Goal: Use online tool/utility: Utilize a website feature to perform a specific function

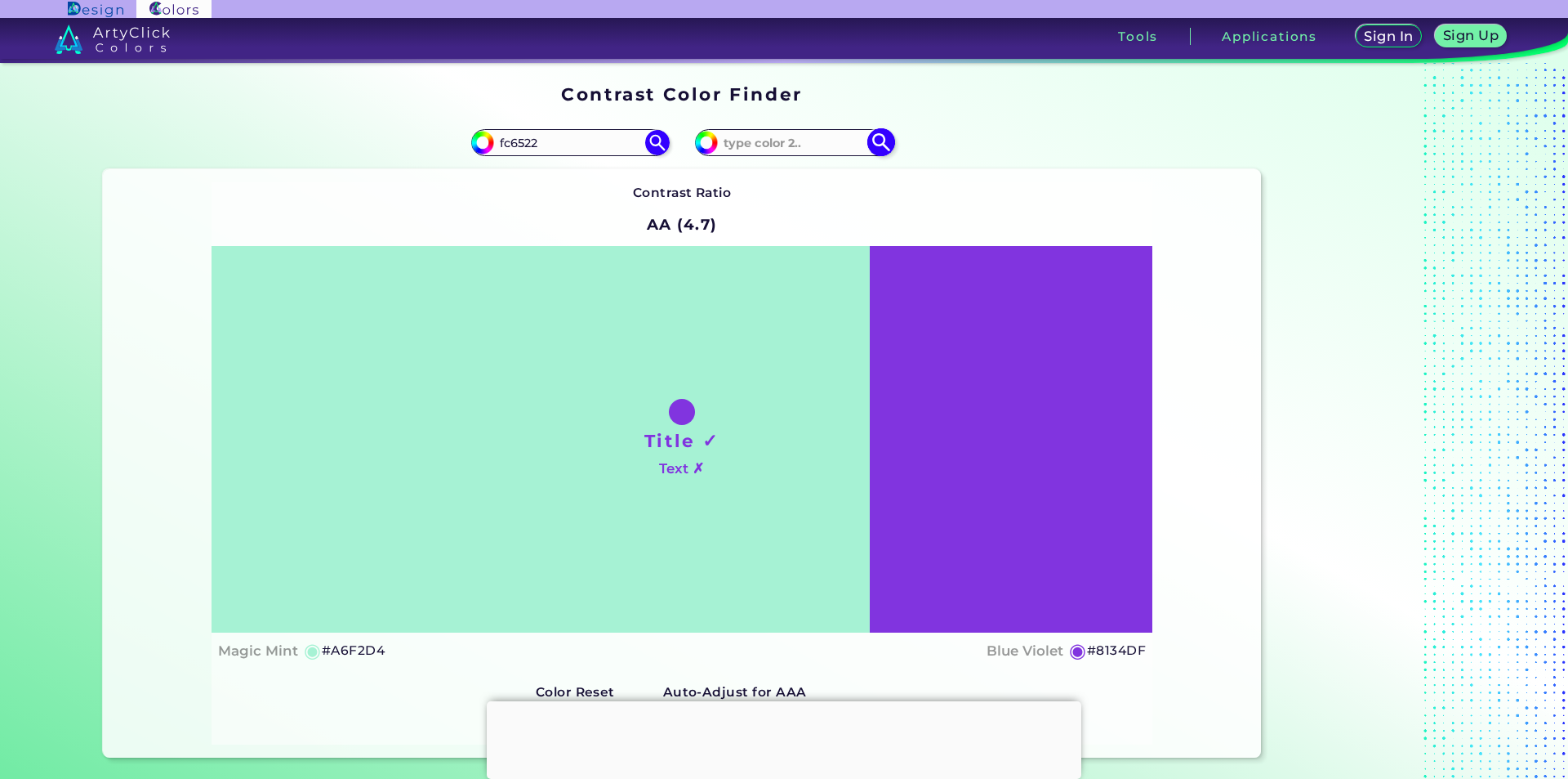
click at [701, 144] on input "#8134df" at bounding box center [705, 140] width 21 height 21
type input "#6734df"
type input "#6734DF"
type input "#5634df"
type input "#5634DF"
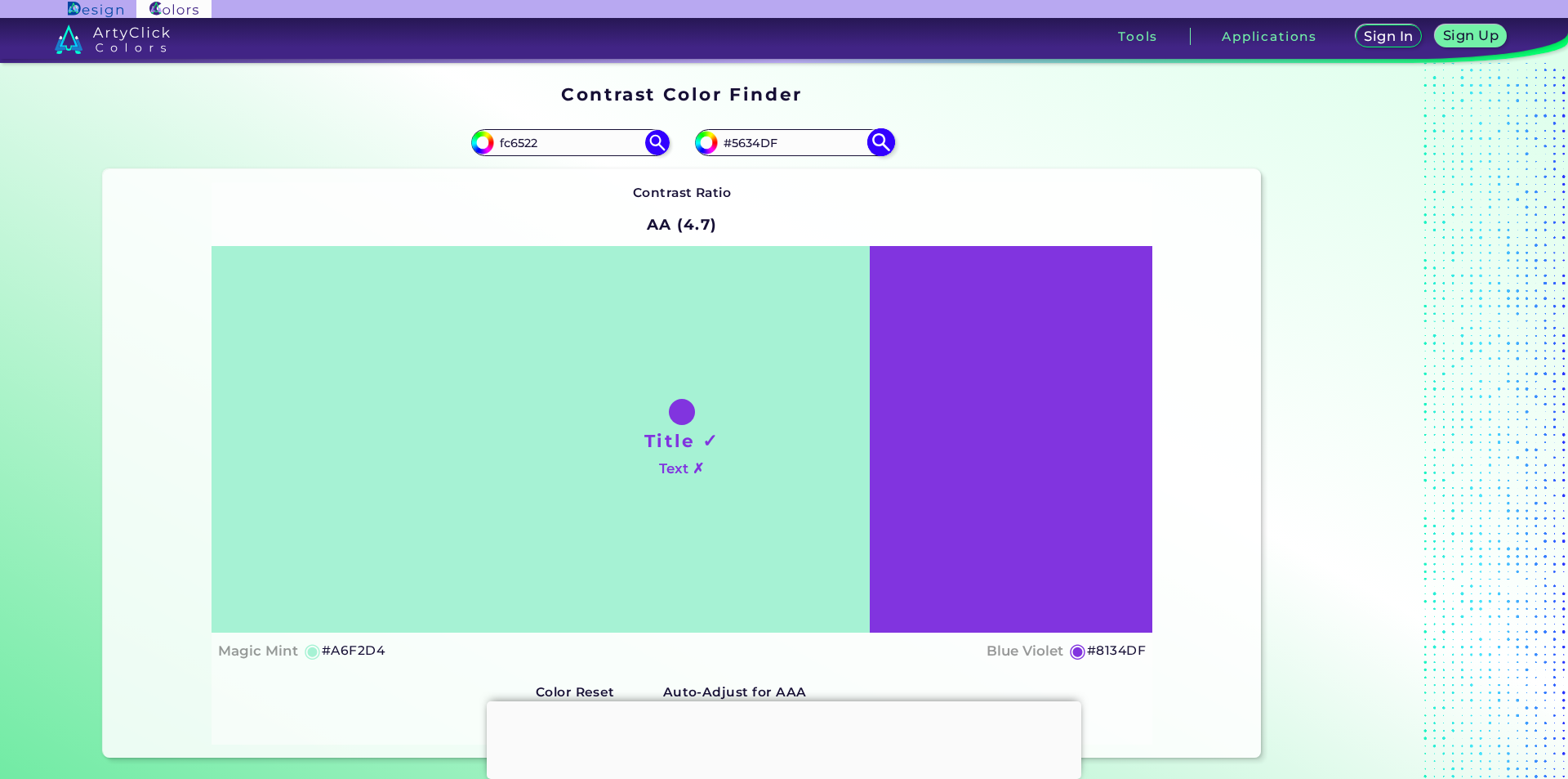
type input "#3f34df"
type input "#3F34DF"
type input "#3476df"
type input "#3476DF"
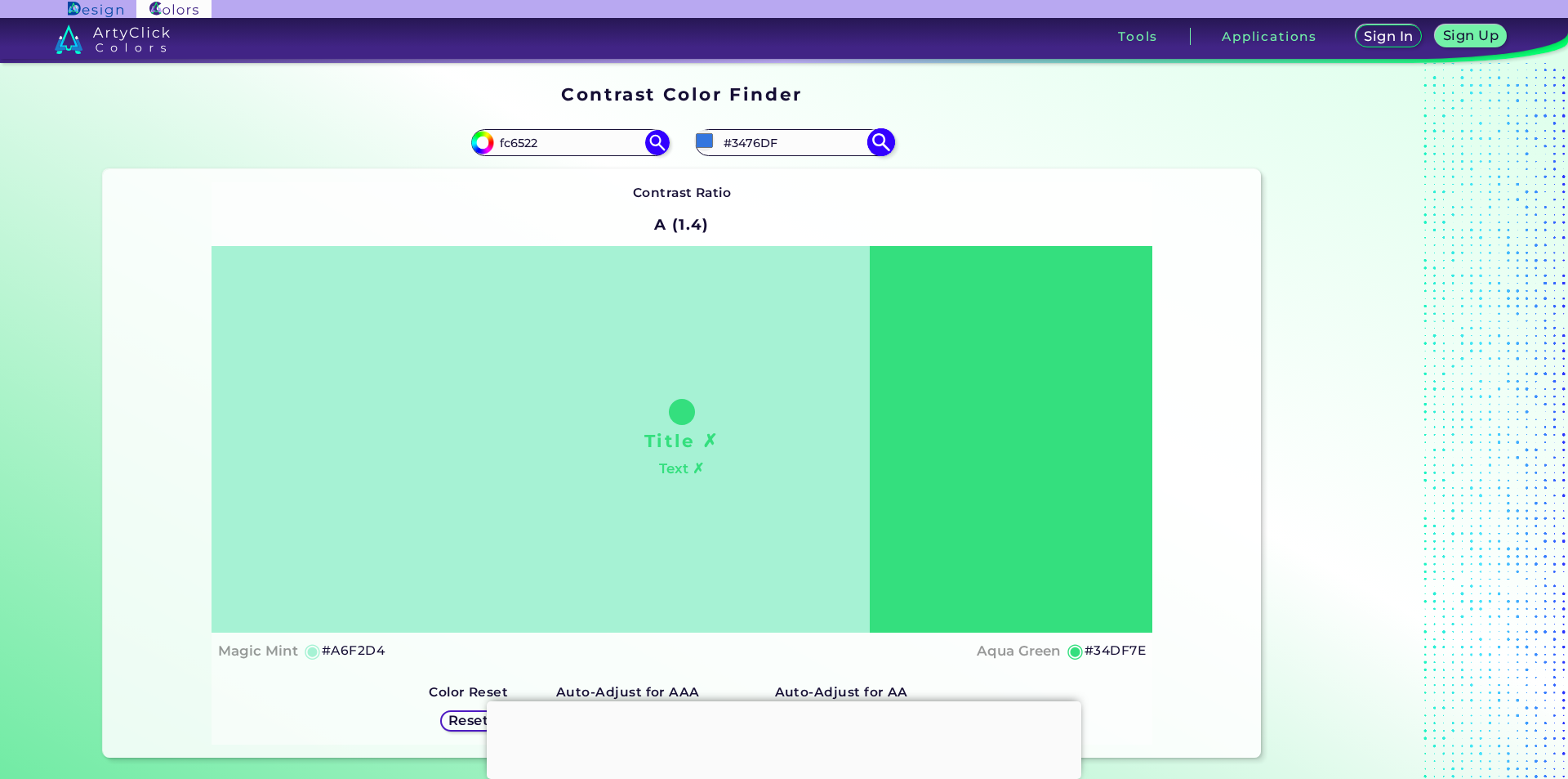
type input "#34df5f"
type input "#34DF5F"
type input "#34df56"
type input "#34DF56"
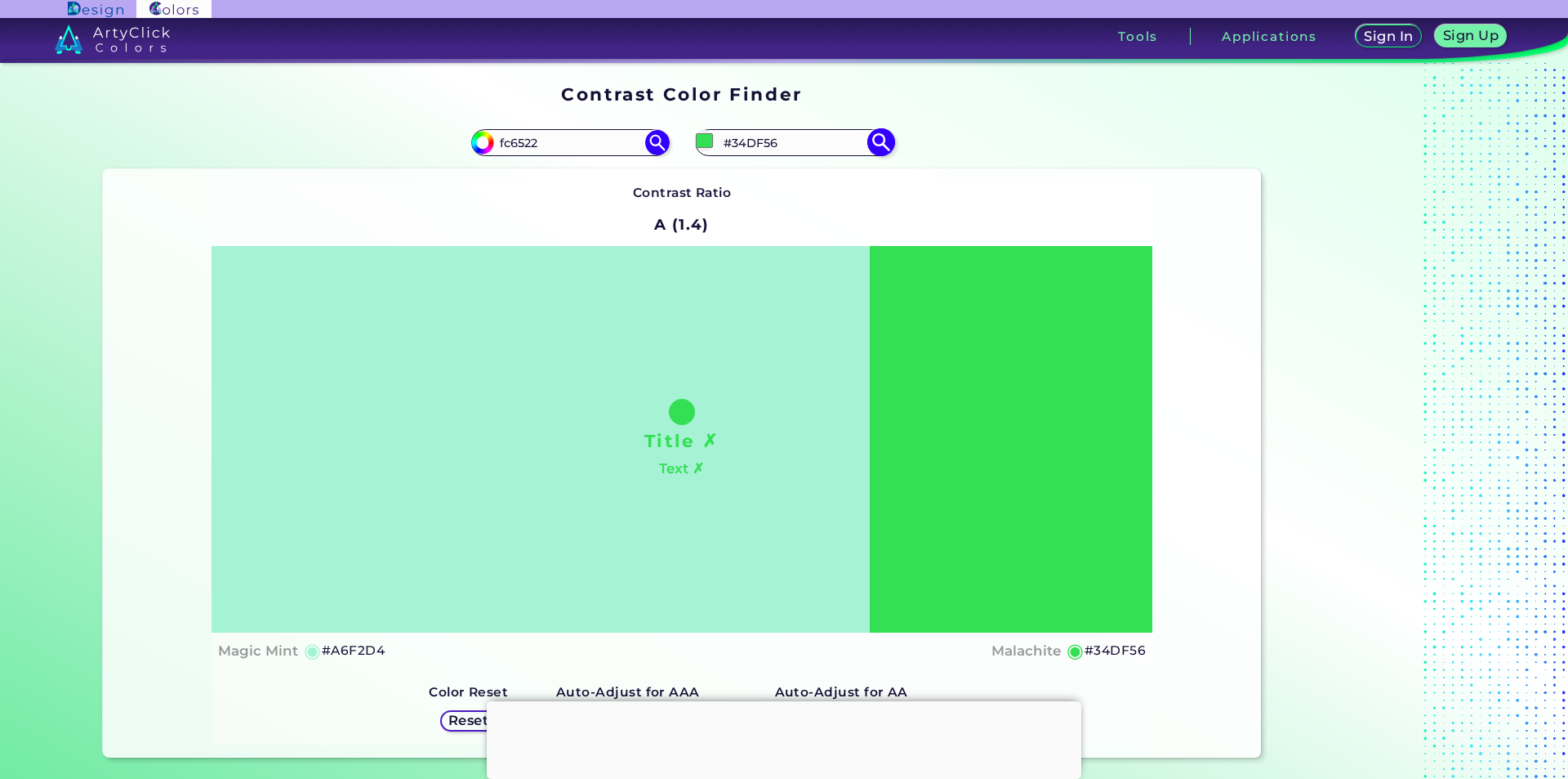
type input "#34df5f"
type input "#34DF5F"
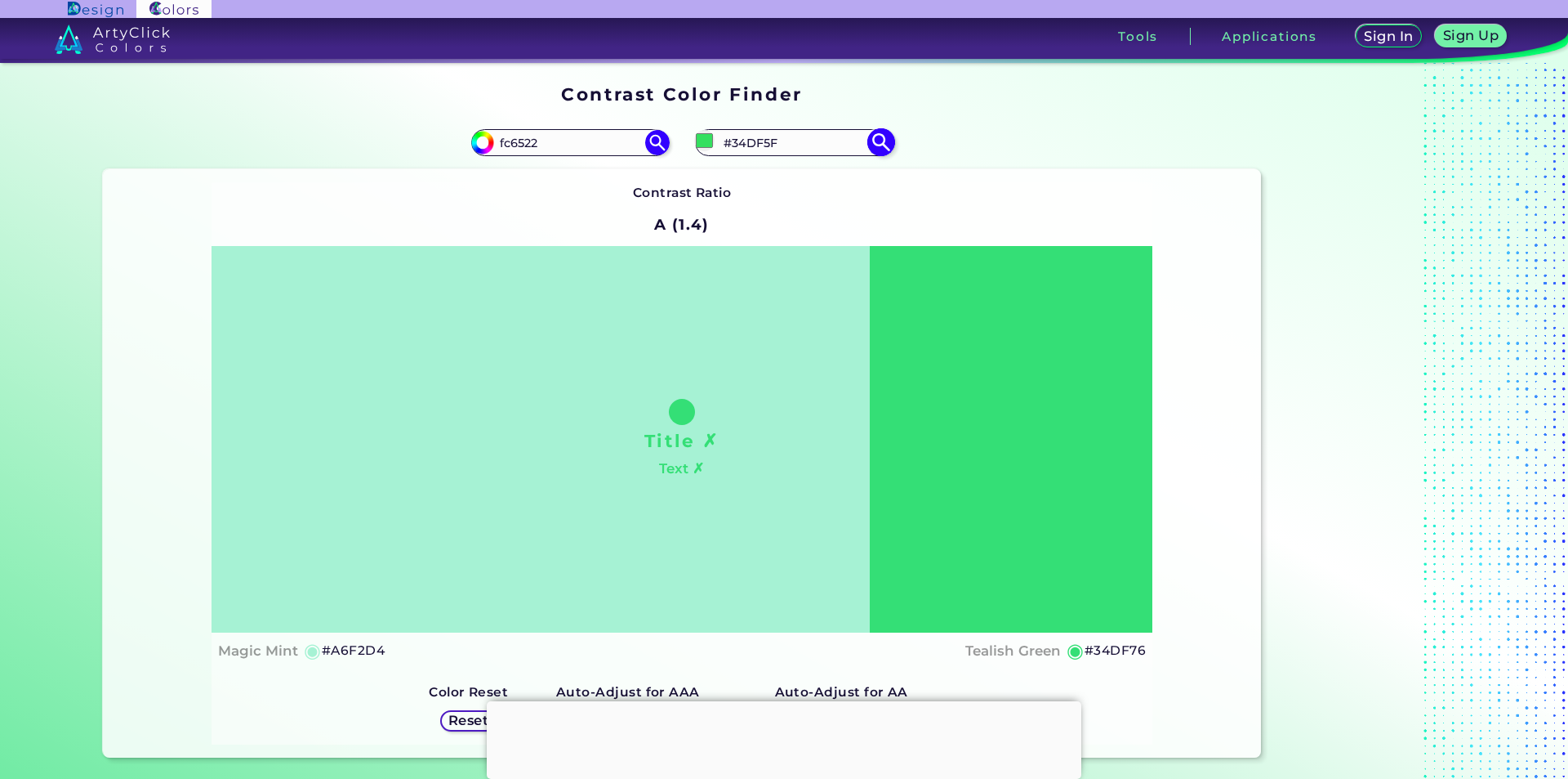
type input "#34df76"
type input "#34DF76"
type input "#34dfcb"
type input "#34DFCB"
type input "#34dcdf"
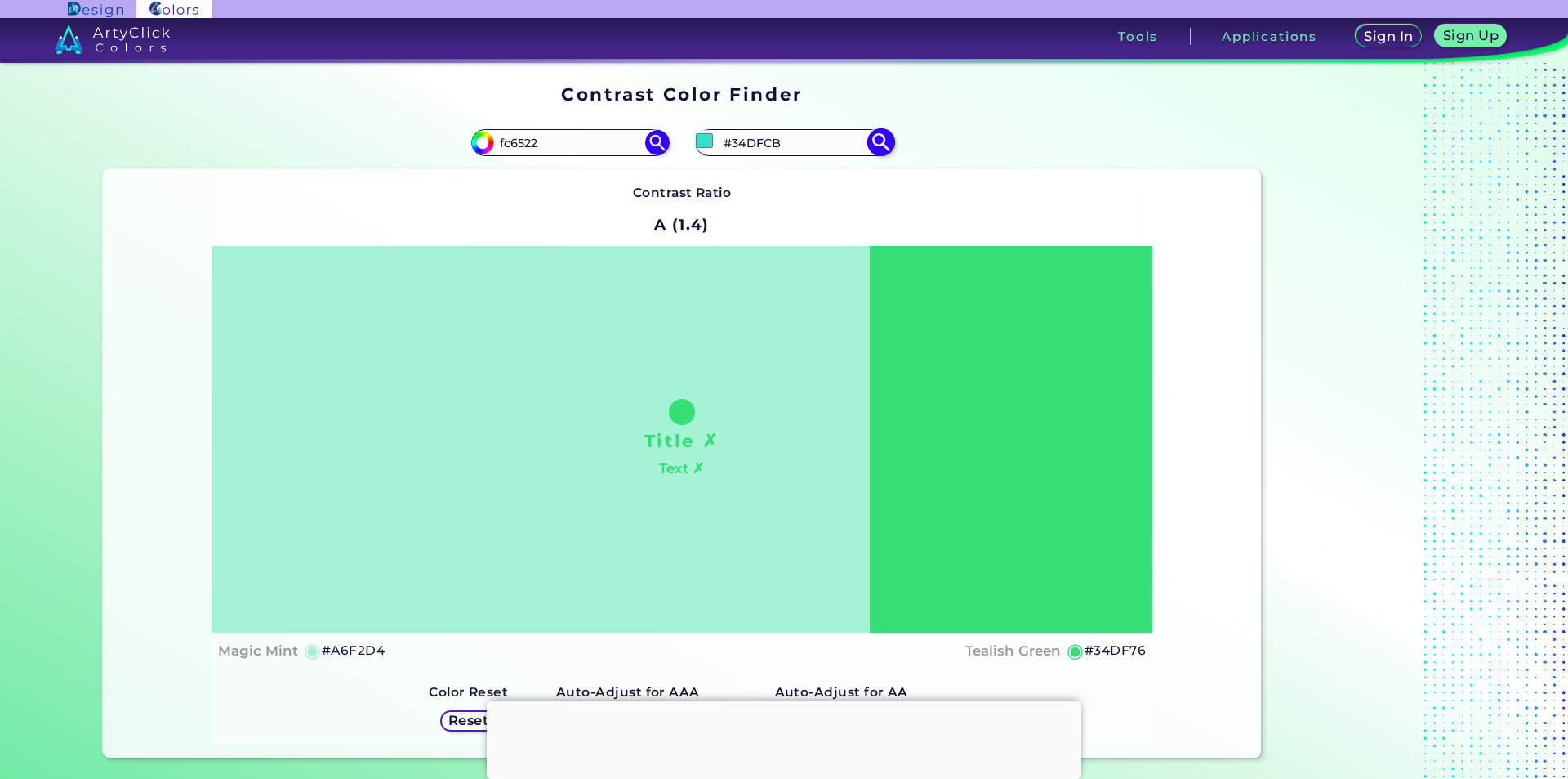
type input "#34DCDF"
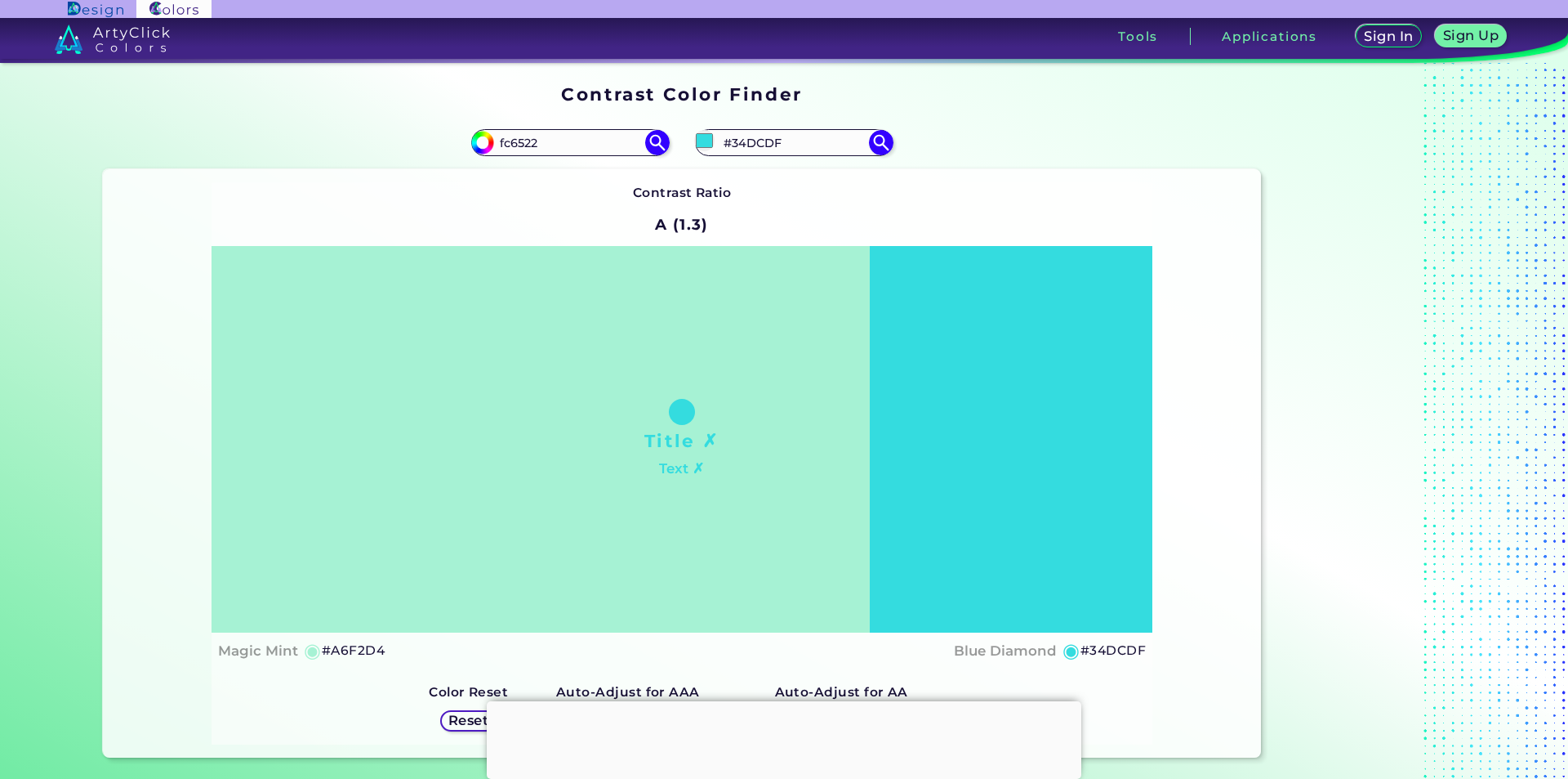
type input "#34dcdf"
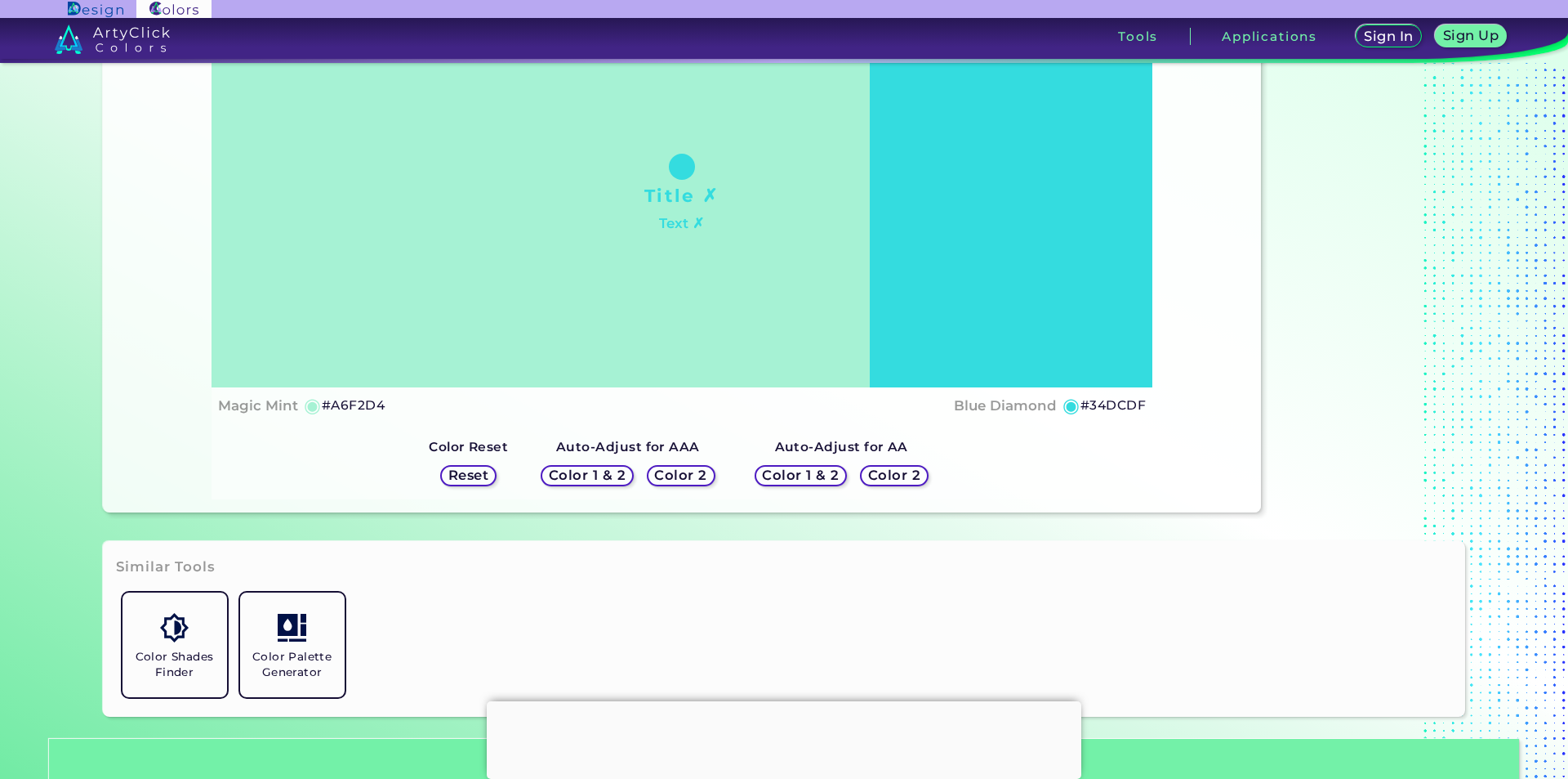
scroll to position [327, 0]
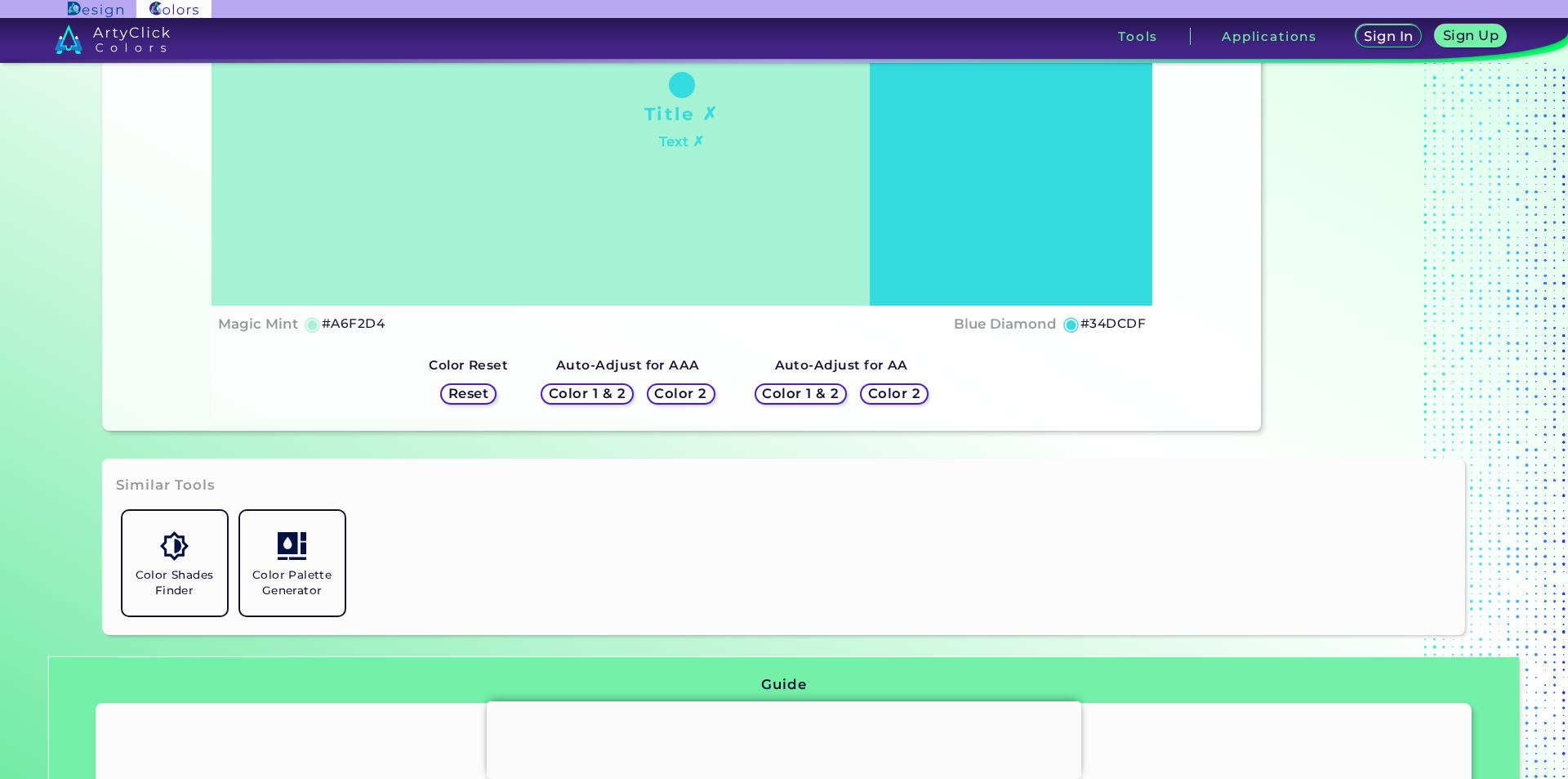
click at [605, 392] on h5 "Color 1 & 2" at bounding box center [587, 393] width 69 height 12
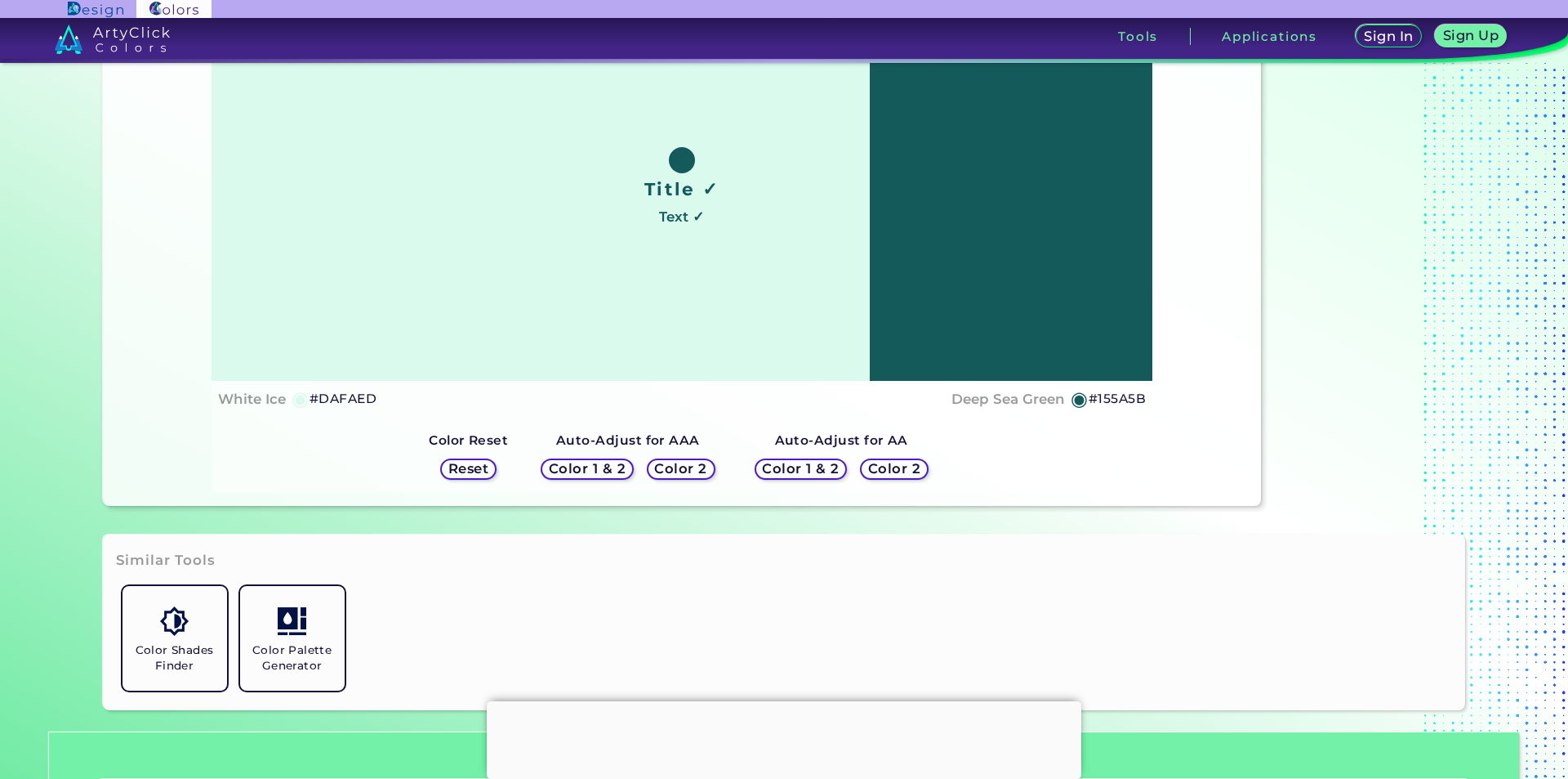
scroll to position [164, 0]
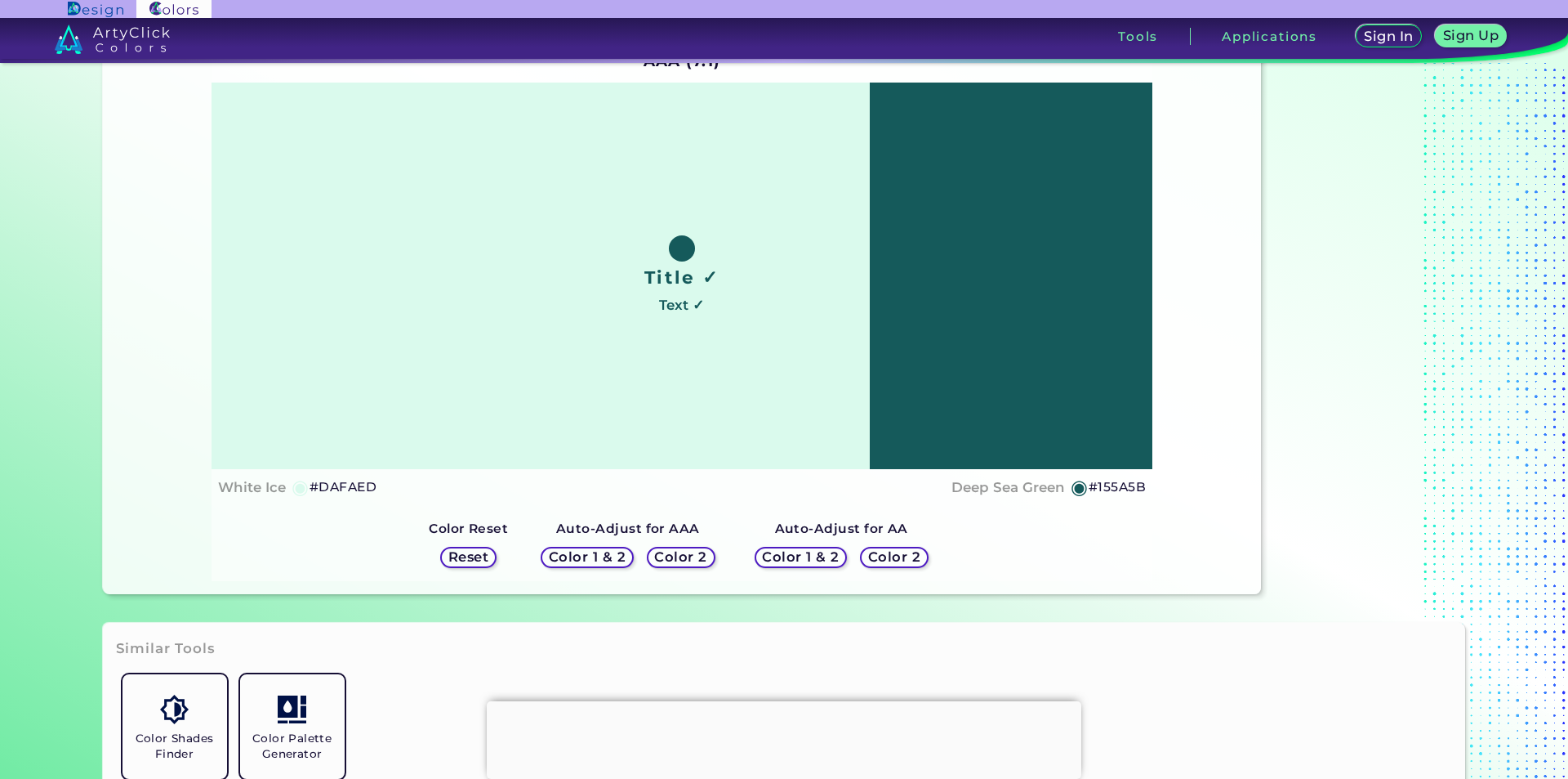
click at [683, 553] on h5 "Color 2" at bounding box center [681, 557] width 47 height 12
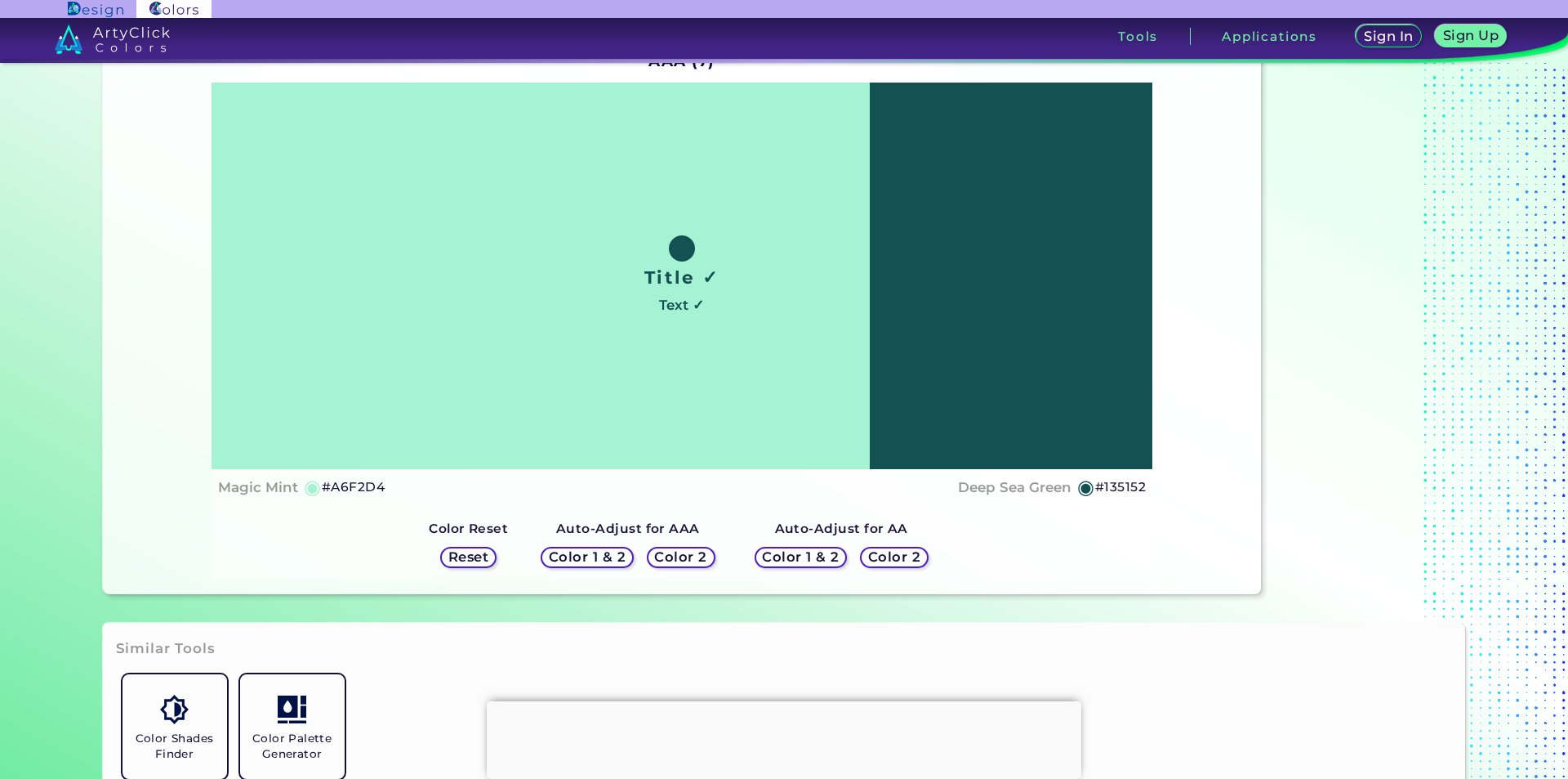
click at [779, 558] on h5 "Color 1 & 2" at bounding box center [801, 557] width 69 height 12
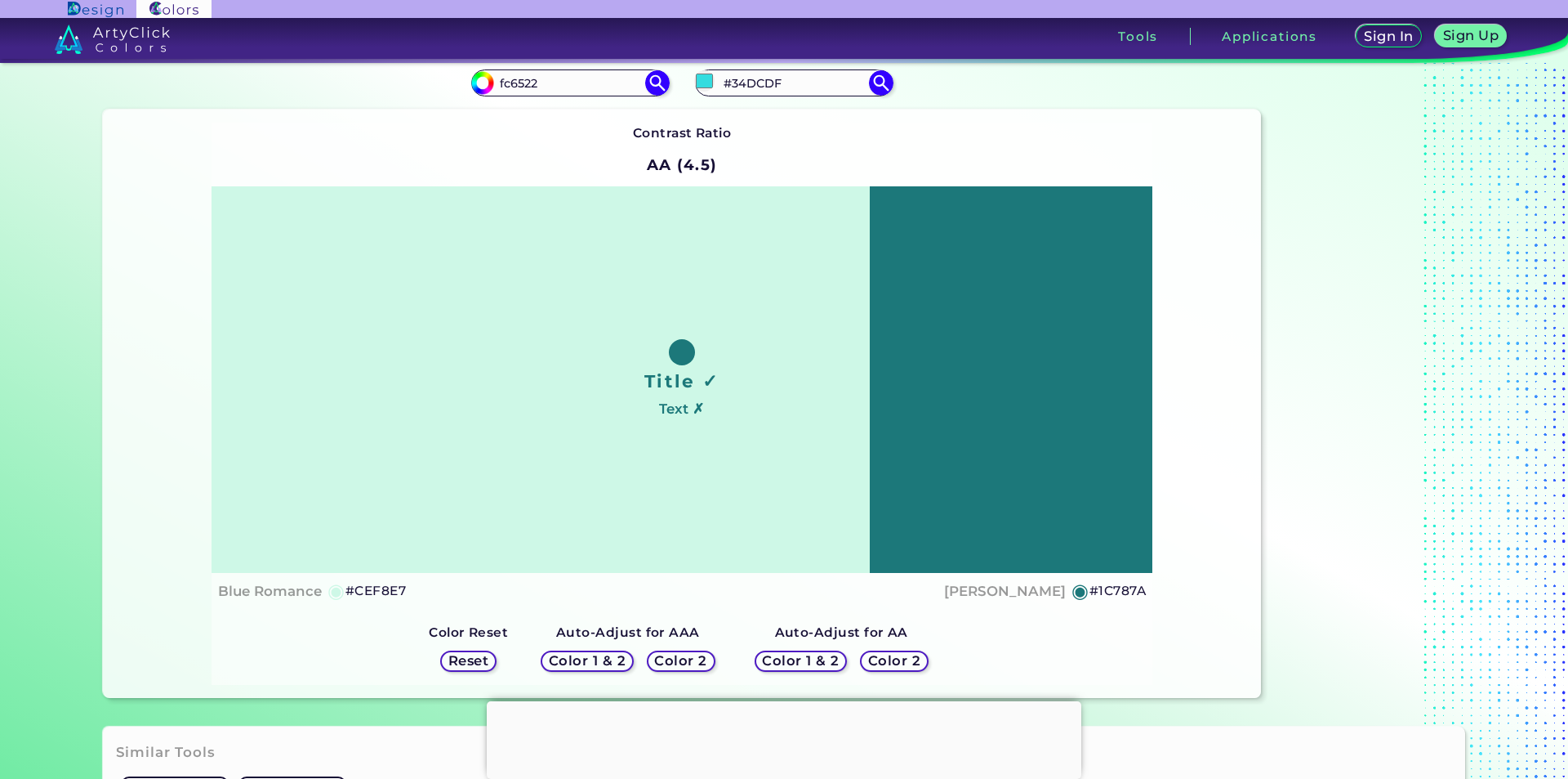
scroll to position [0, 0]
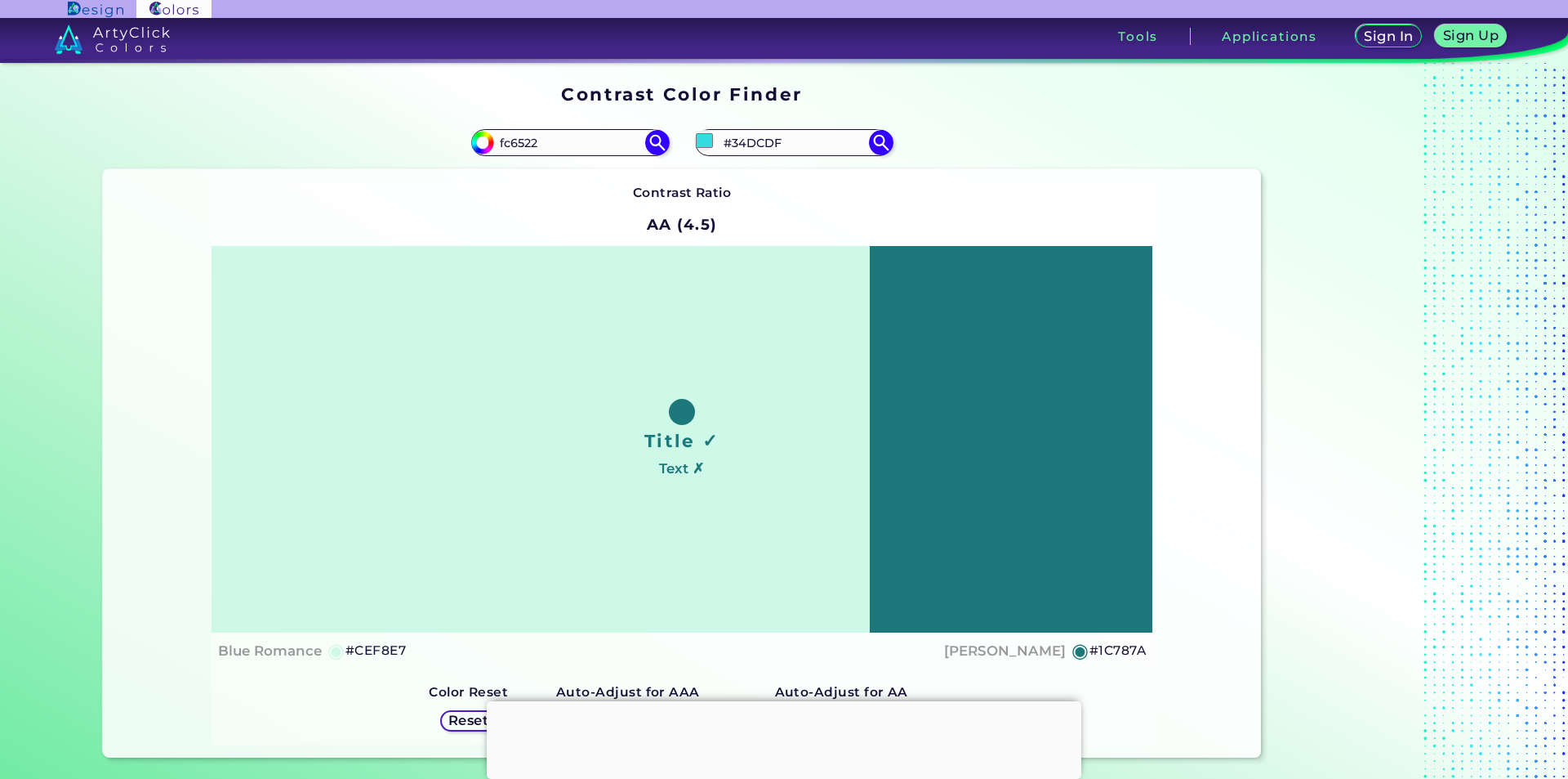
drag, startPoint x: 567, startPoint y: 150, endPoint x: 451, endPoint y: 159, distance: 116.3
click at [451, 159] on div "#a6f2d4 fc6522" at bounding box center [393, 142] width 579 height 52
click at [648, 140] on img at bounding box center [657, 143] width 28 height 28
type input "#fc6522"
type input "#FC6522"
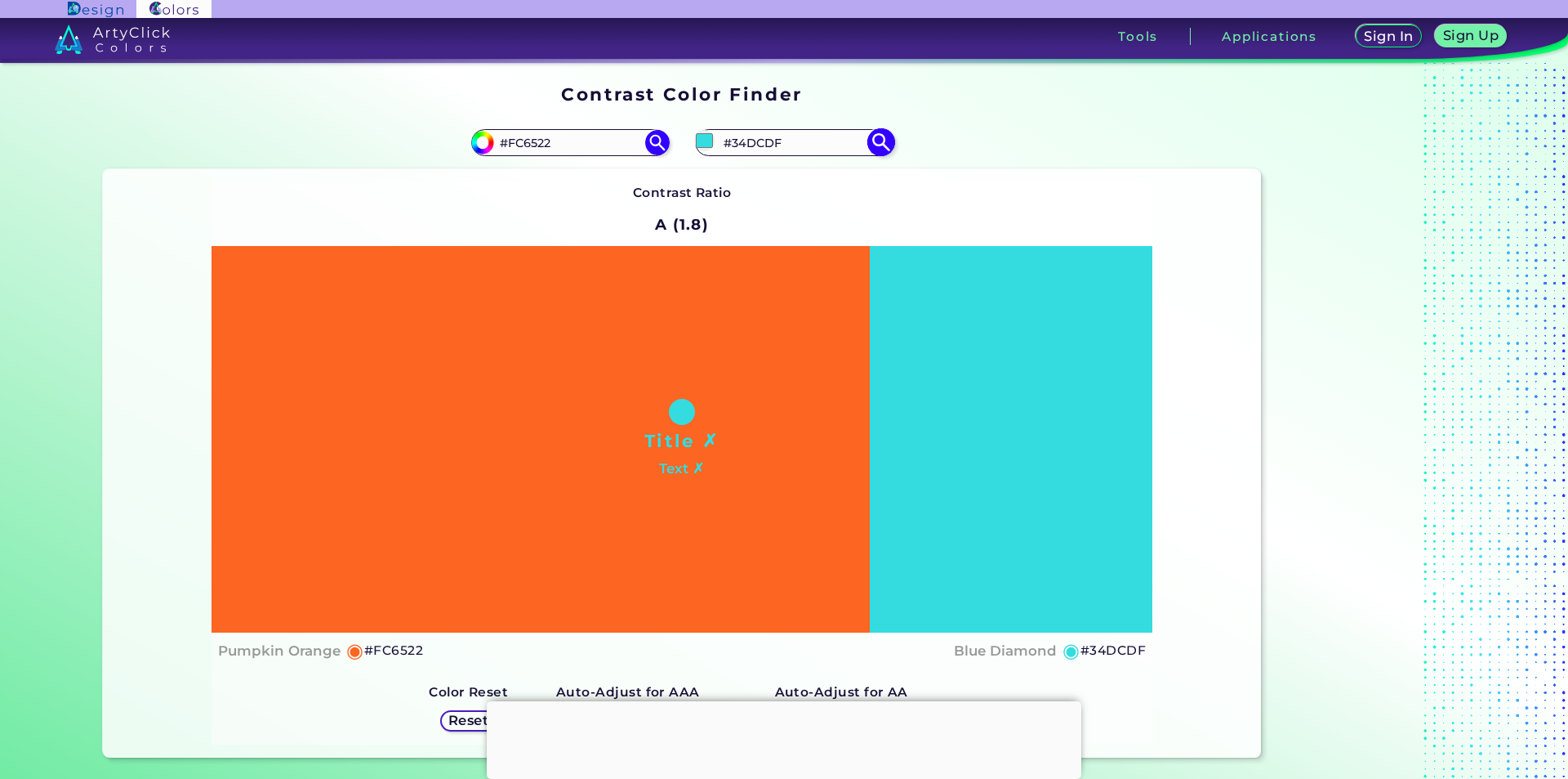
click at [876, 139] on img at bounding box center [881, 143] width 28 height 28
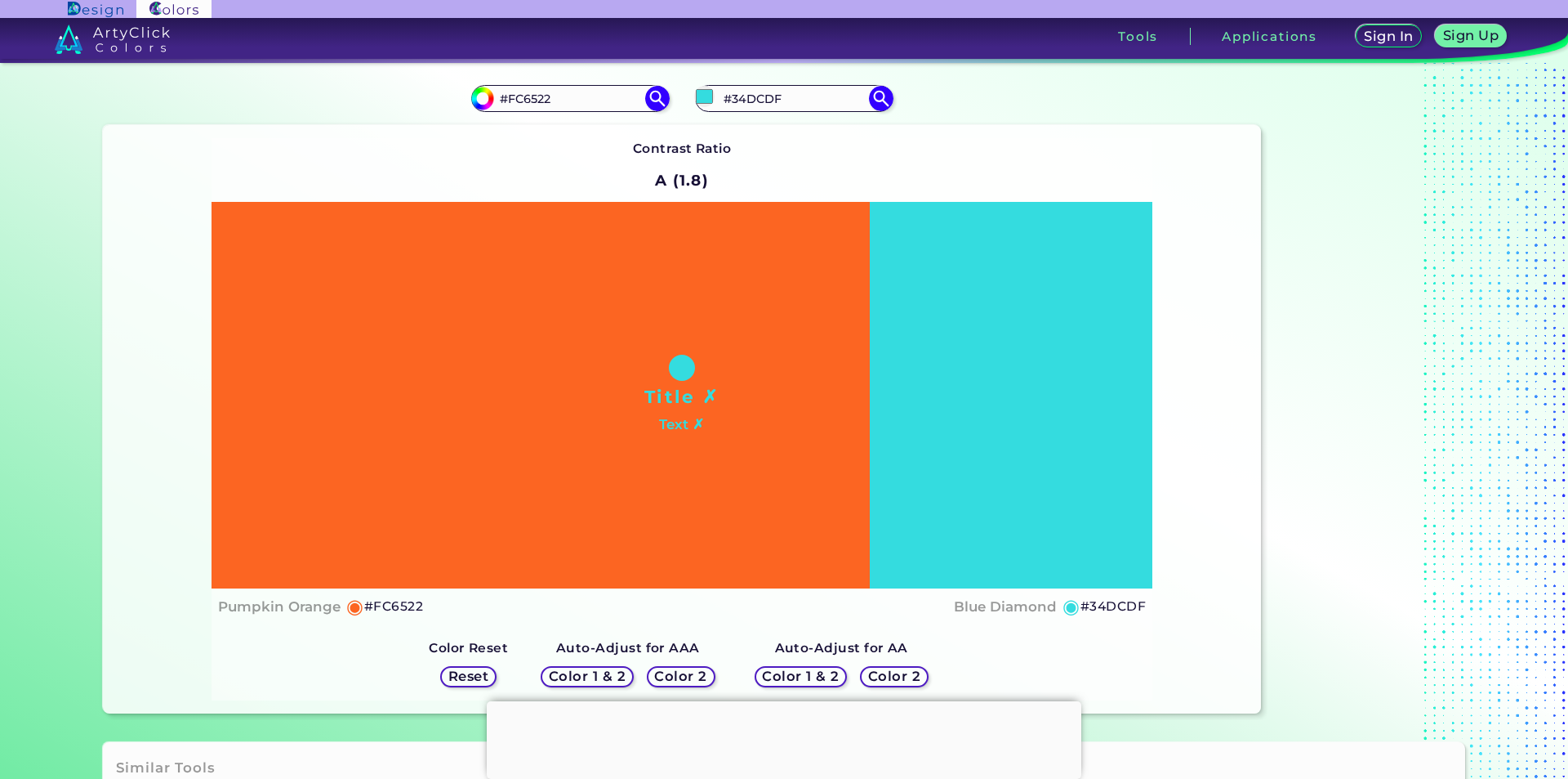
scroll to position [81, 0]
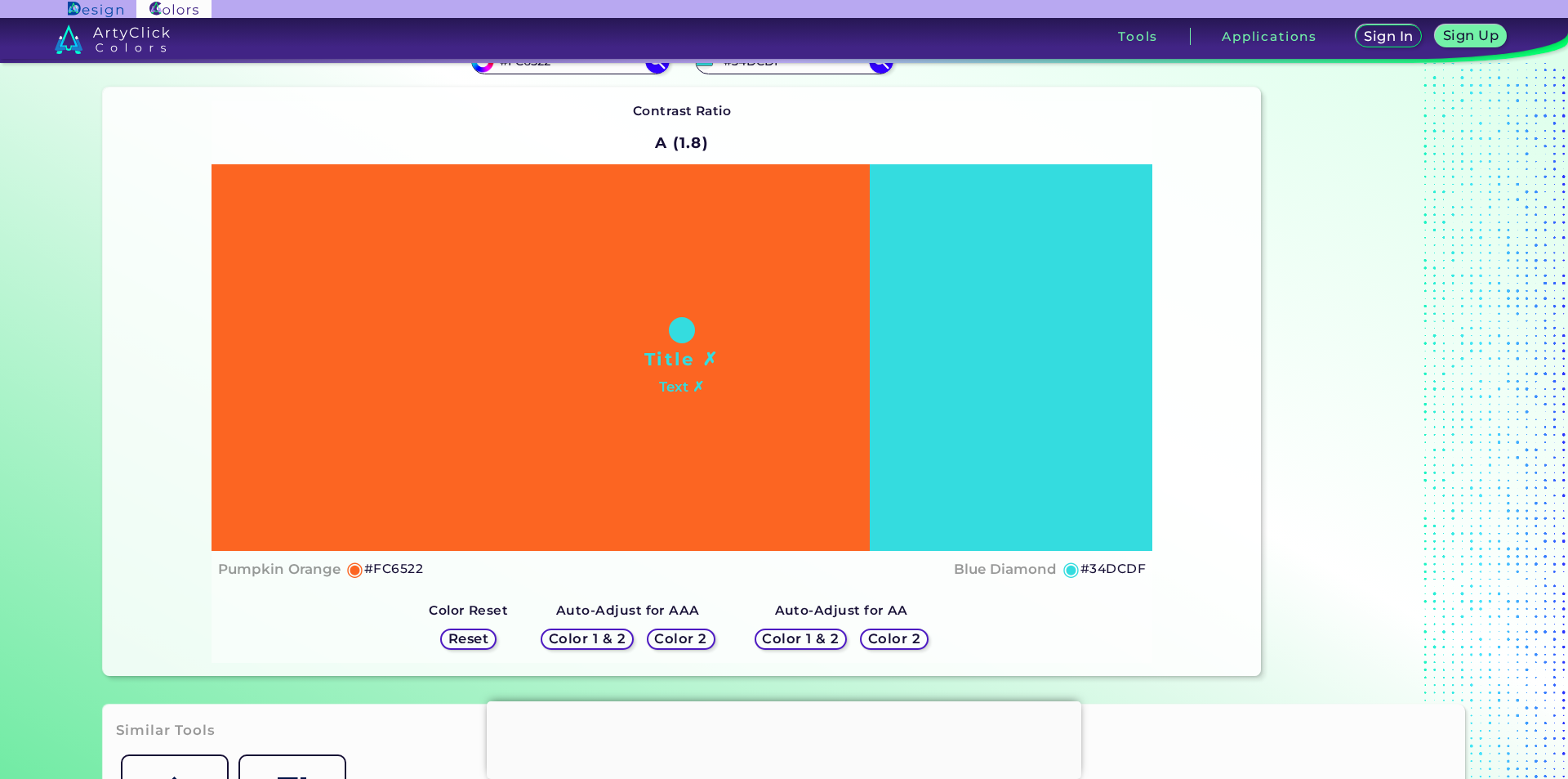
click at [598, 636] on h5 "Color 1 & 2" at bounding box center [587, 638] width 69 height 12
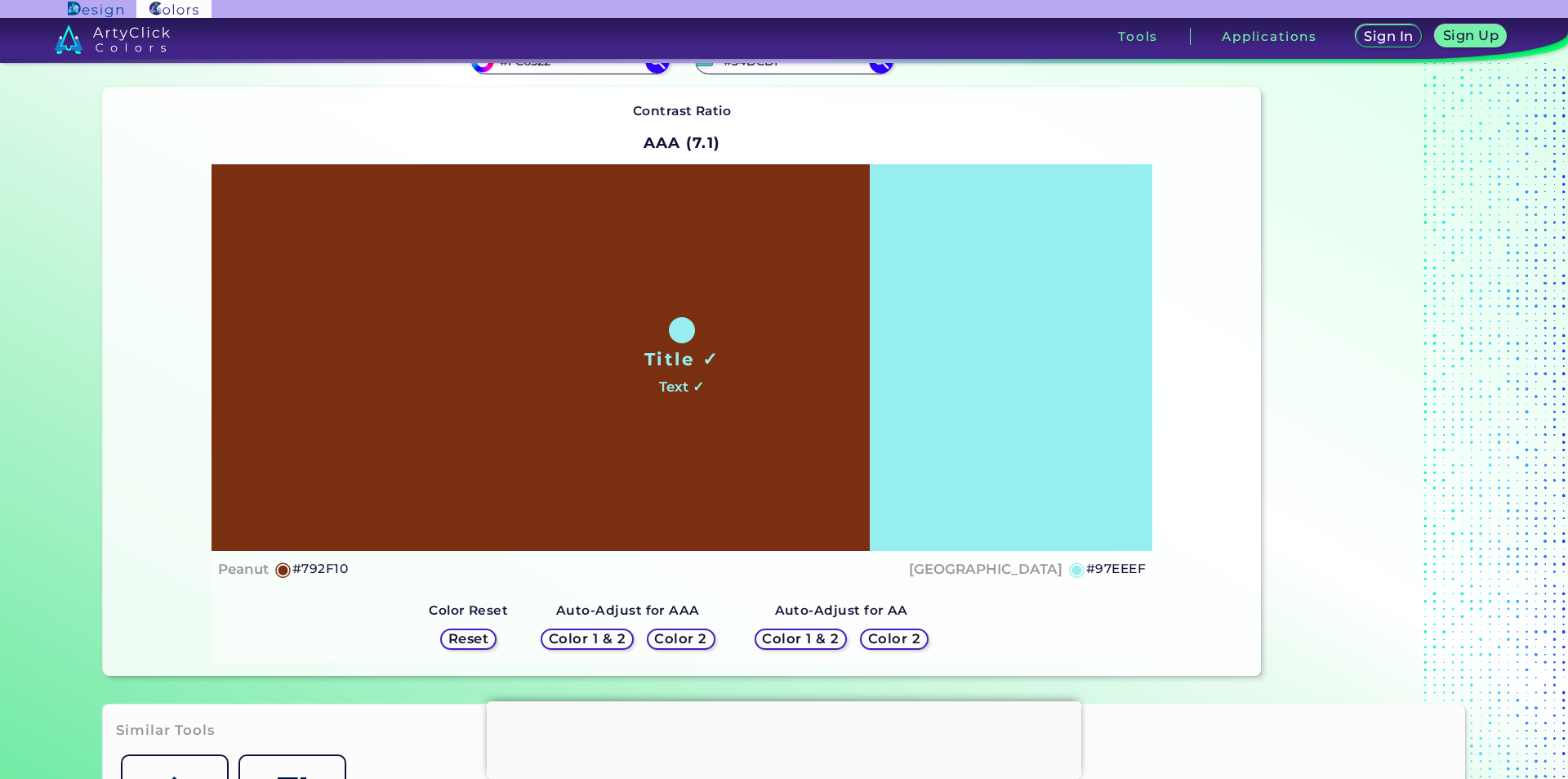
click at [665, 634] on h5 "Color 2" at bounding box center [681, 638] width 47 height 12
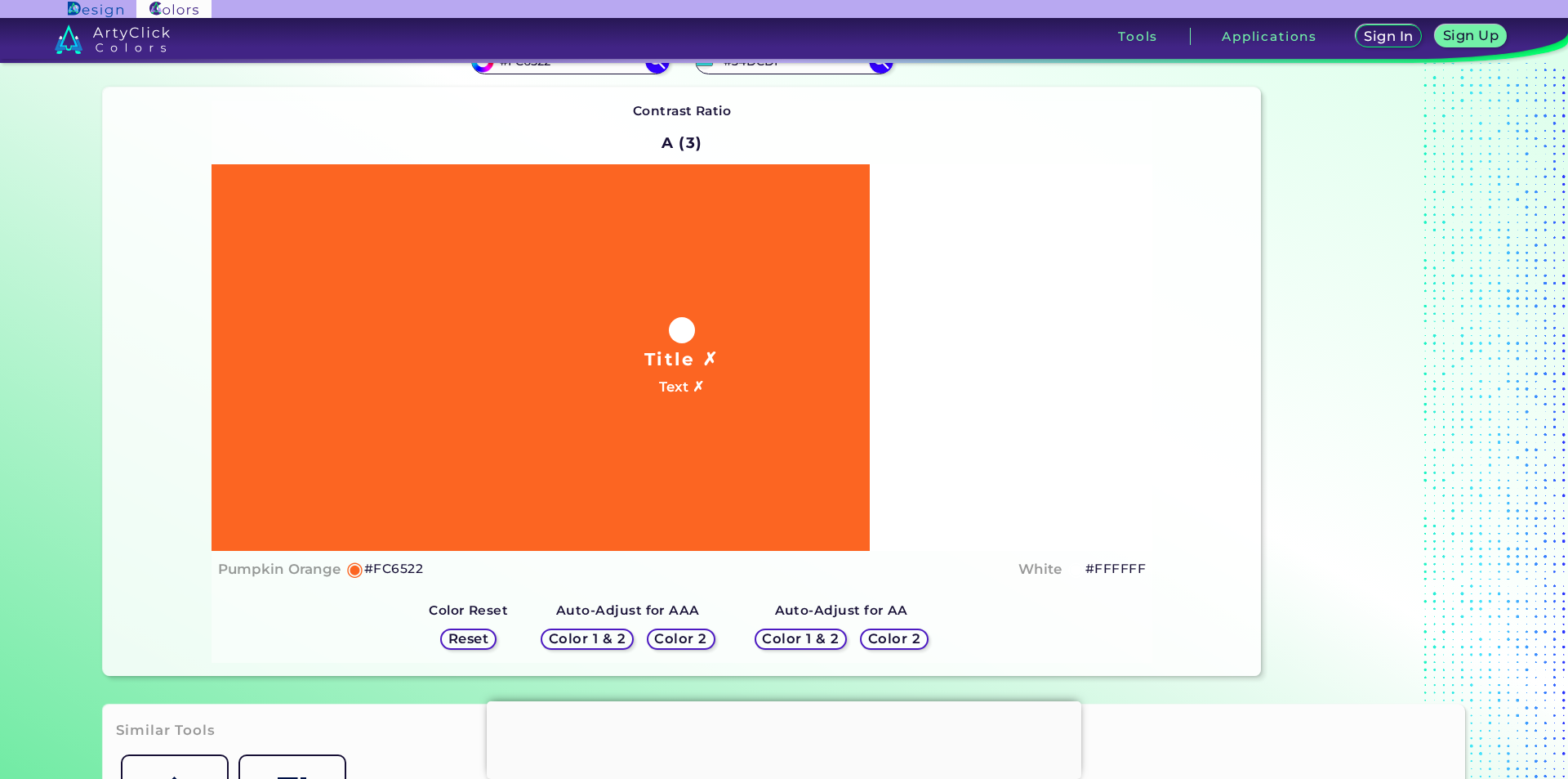
click at [809, 642] on h5 "Color 1 & 2" at bounding box center [801, 638] width 69 height 12
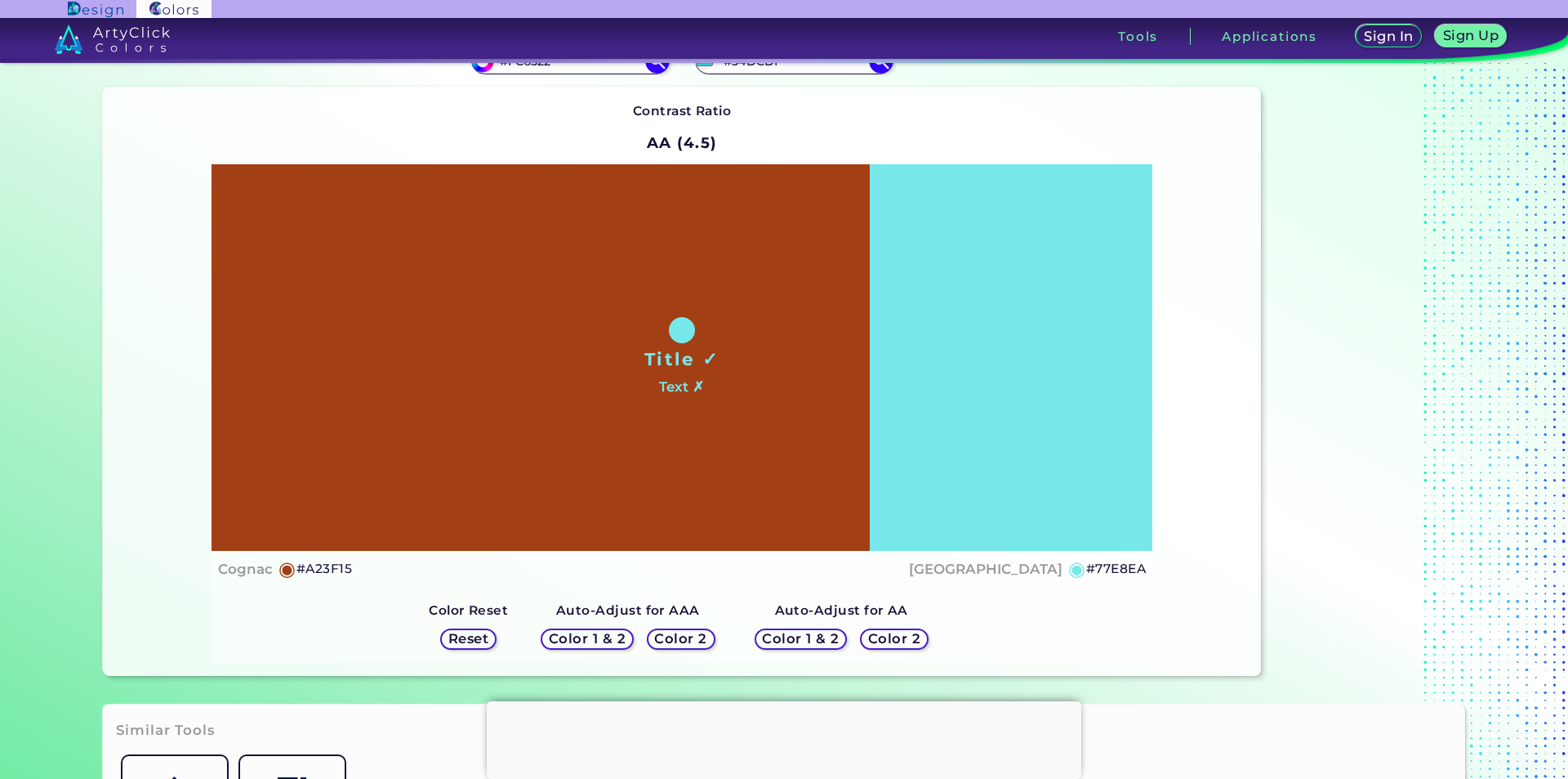
click at [876, 641] on h5 "Color 2" at bounding box center [894, 638] width 47 height 12
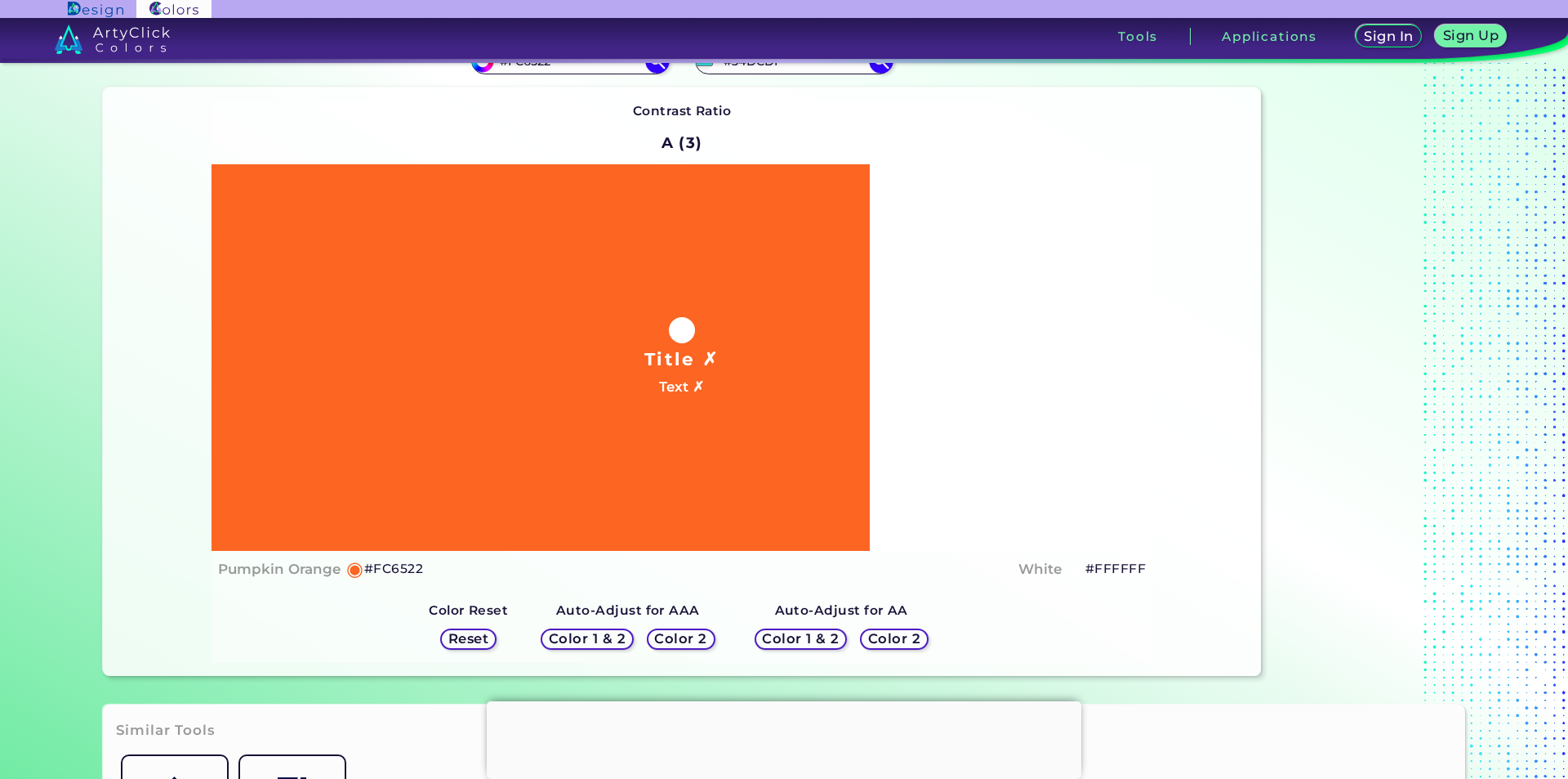
click at [484, 638] on h5 "Reset" at bounding box center [468, 638] width 37 height 12
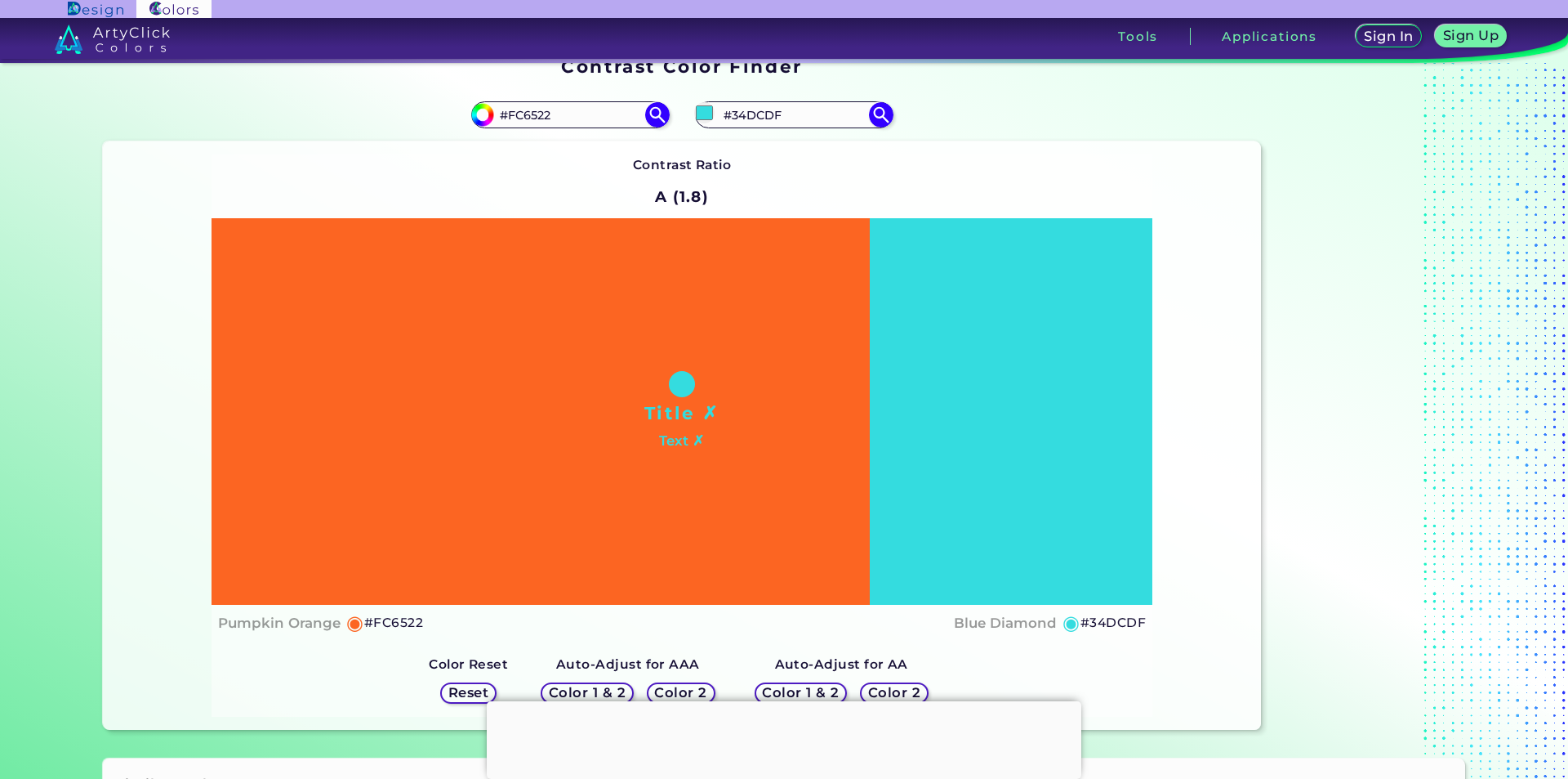
scroll to position [0, 0]
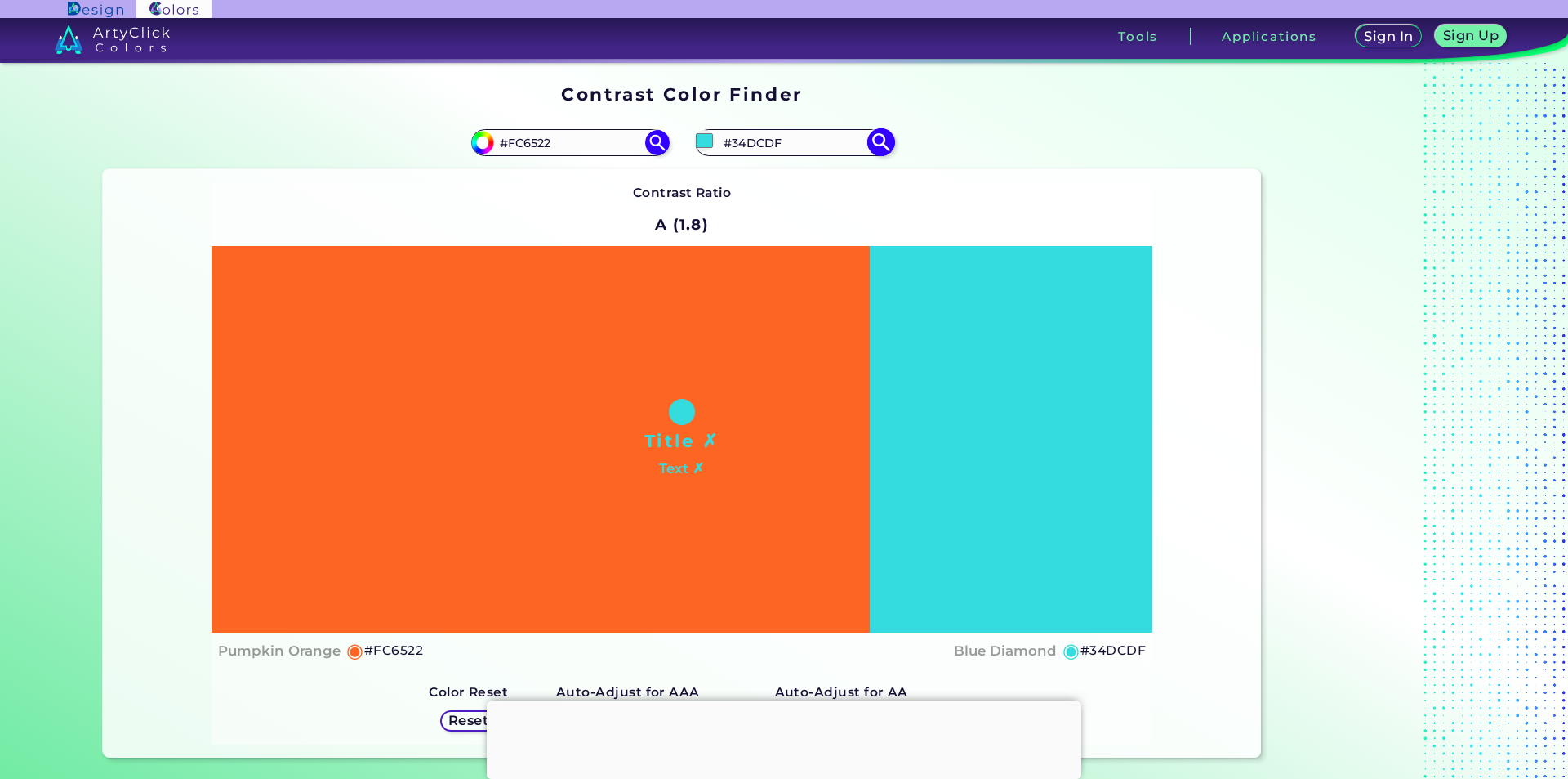
drag, startPoint x: 785, startPoint y: 140, endPoint x: 690, endPoint y: 142, distance: 95.0
click at [696, 142] on div "#34dcdf #34DCDF" at bounding box center [794, 142] width 198 height 27
click at [696, 142] on input "#34dcdf" at bounding box center [705, 140] width 21 height 21
type input "#43b5b6"
type input "#43B5B6"
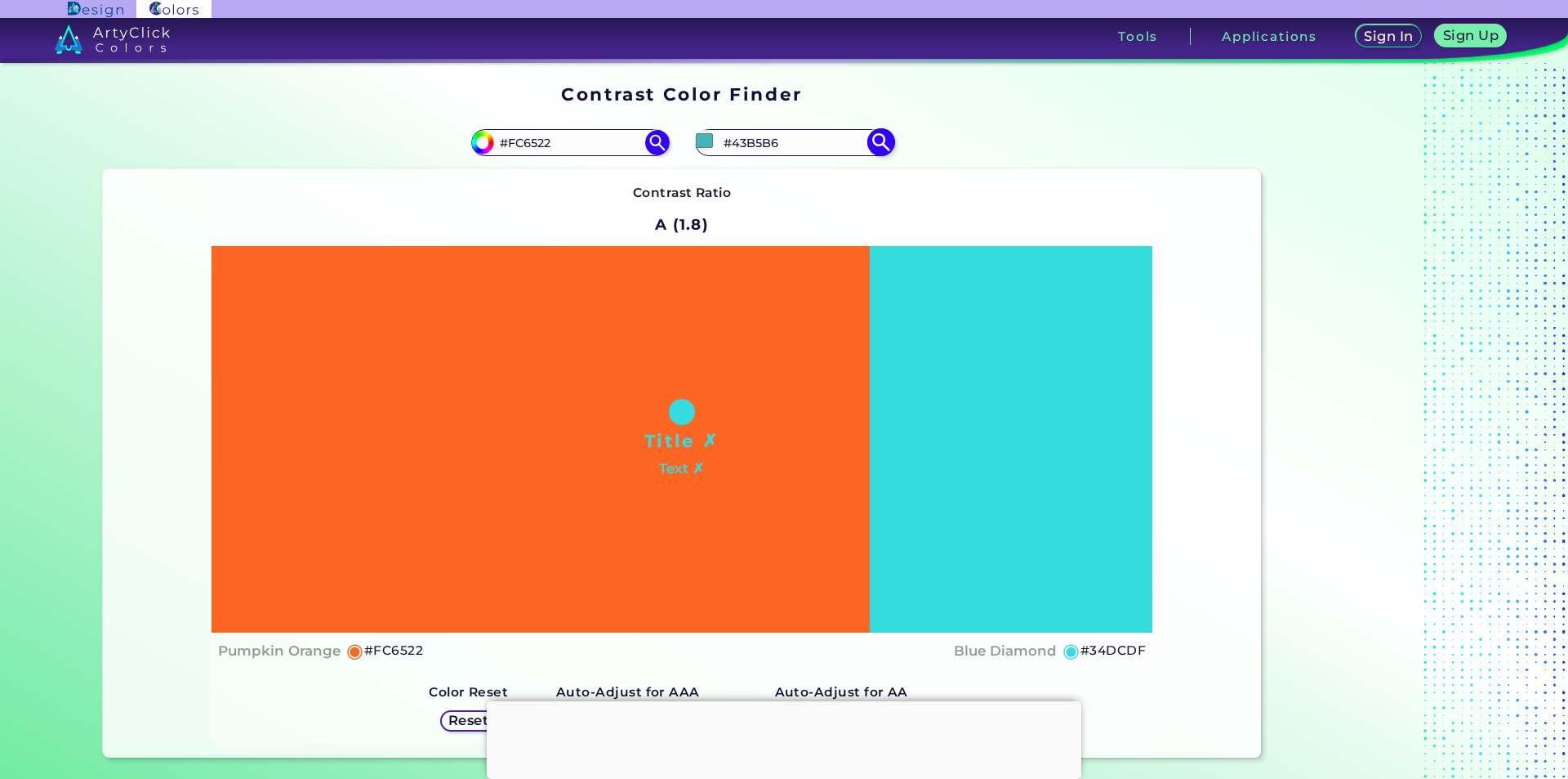
type input "#43b0b1"
type input "#43B0B1"
type input "#42989a"
type input "#42989A"
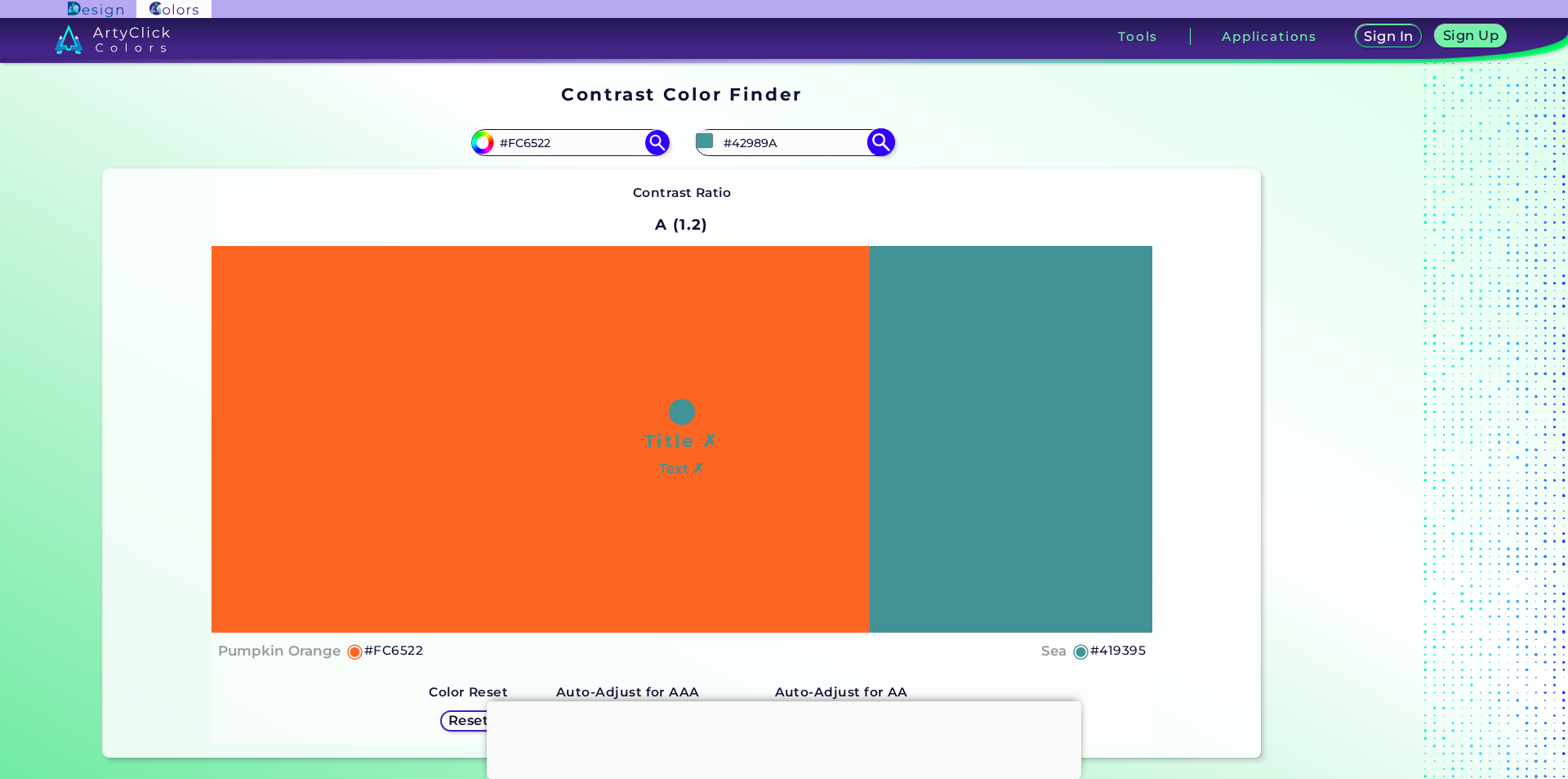
type input "#3b8587"
type input "#3B8587"
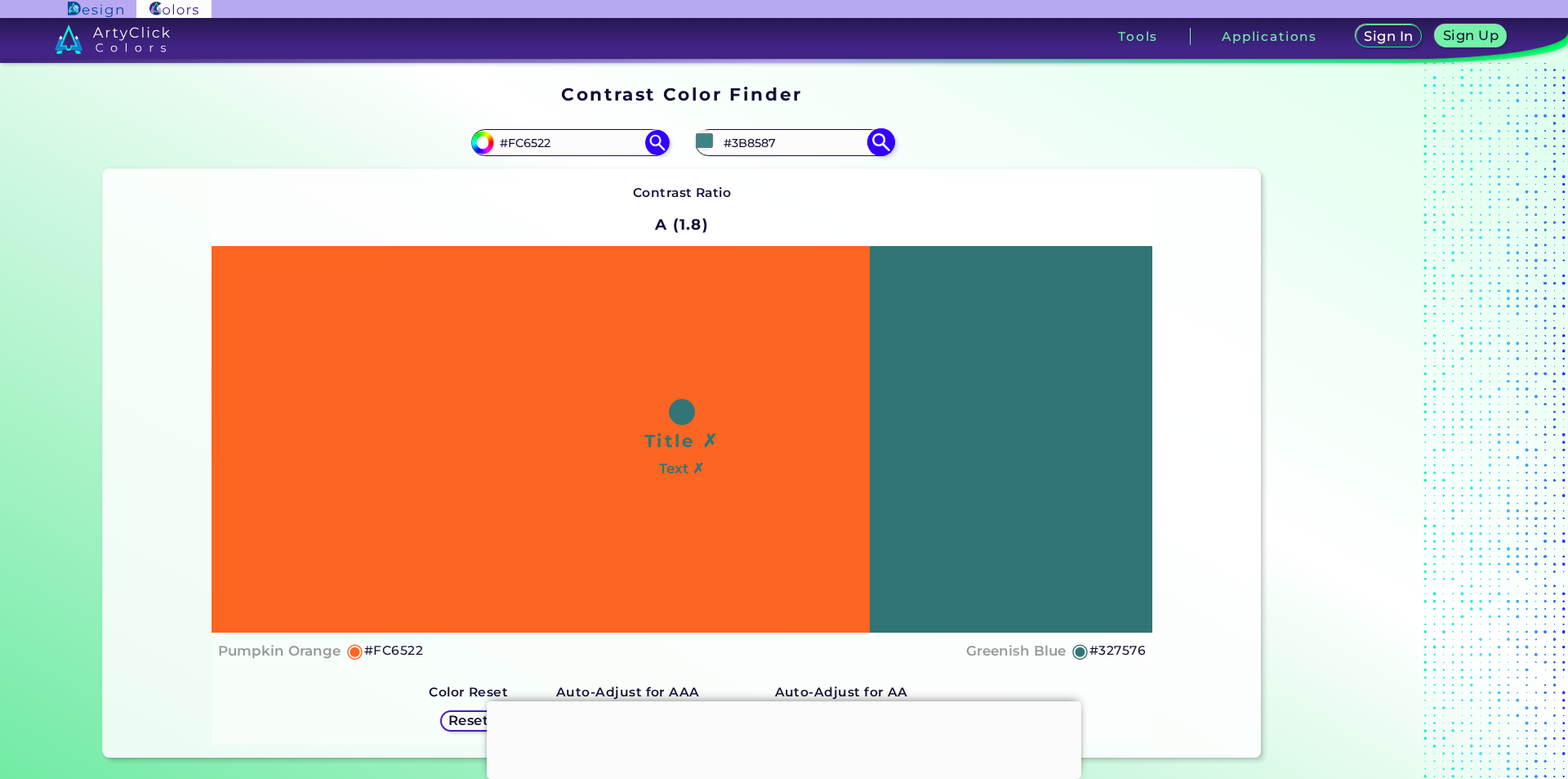
type input "#317172"
type input "#286162"
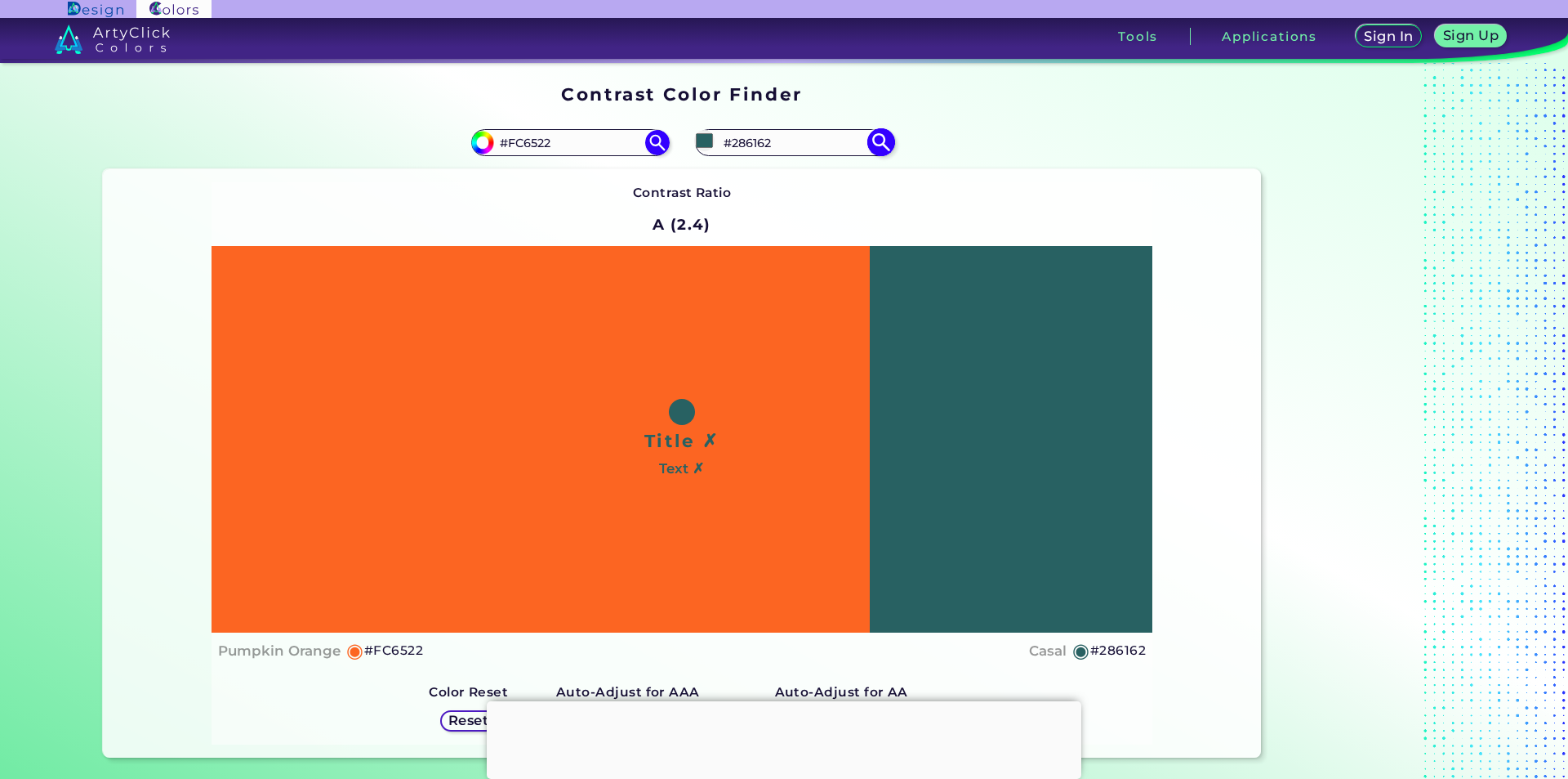
type input "#265d5e"
type input "#265D5E"
type input "#225253"
type input "#1b4141"
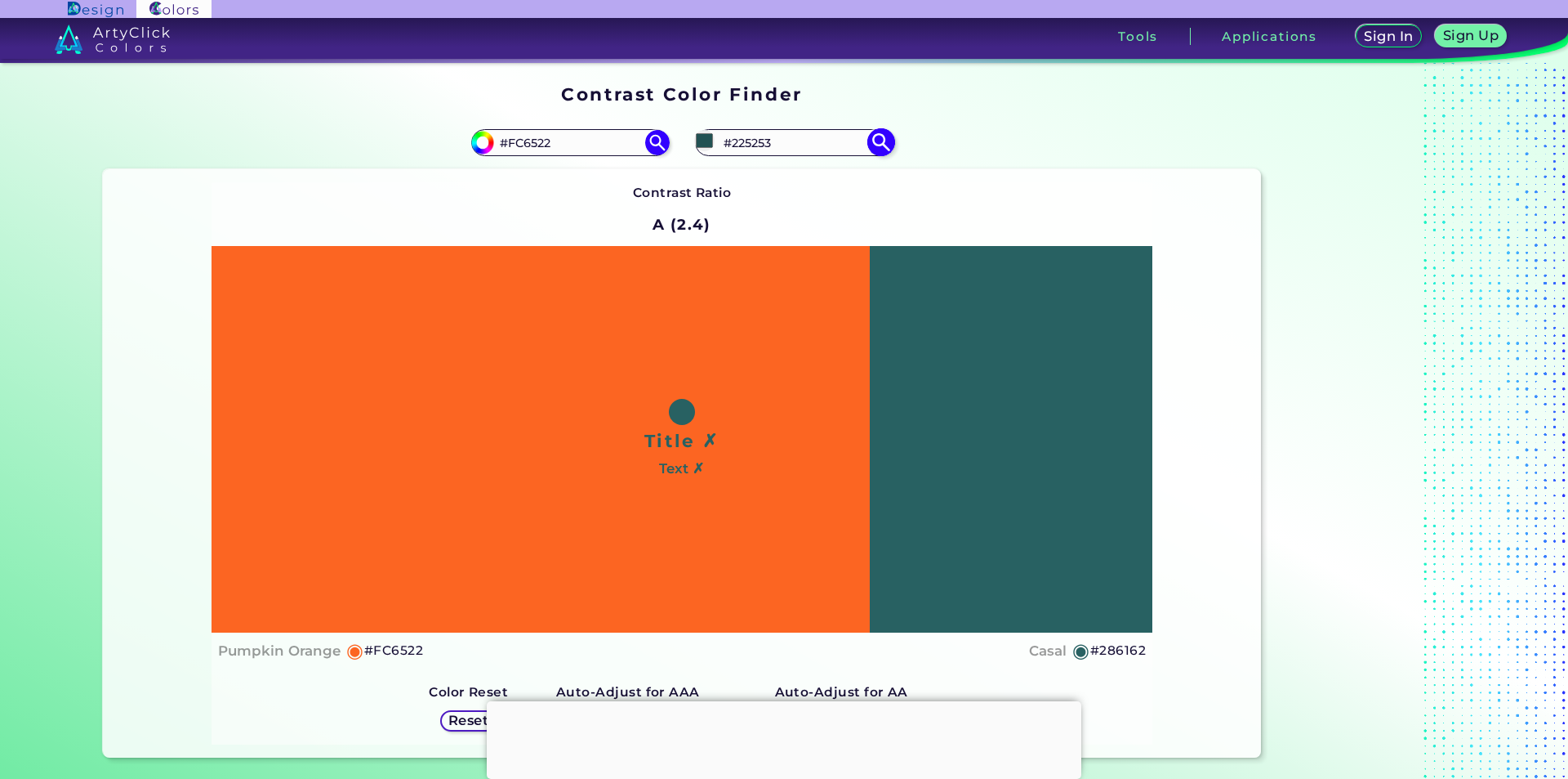
type input "#1B4141"
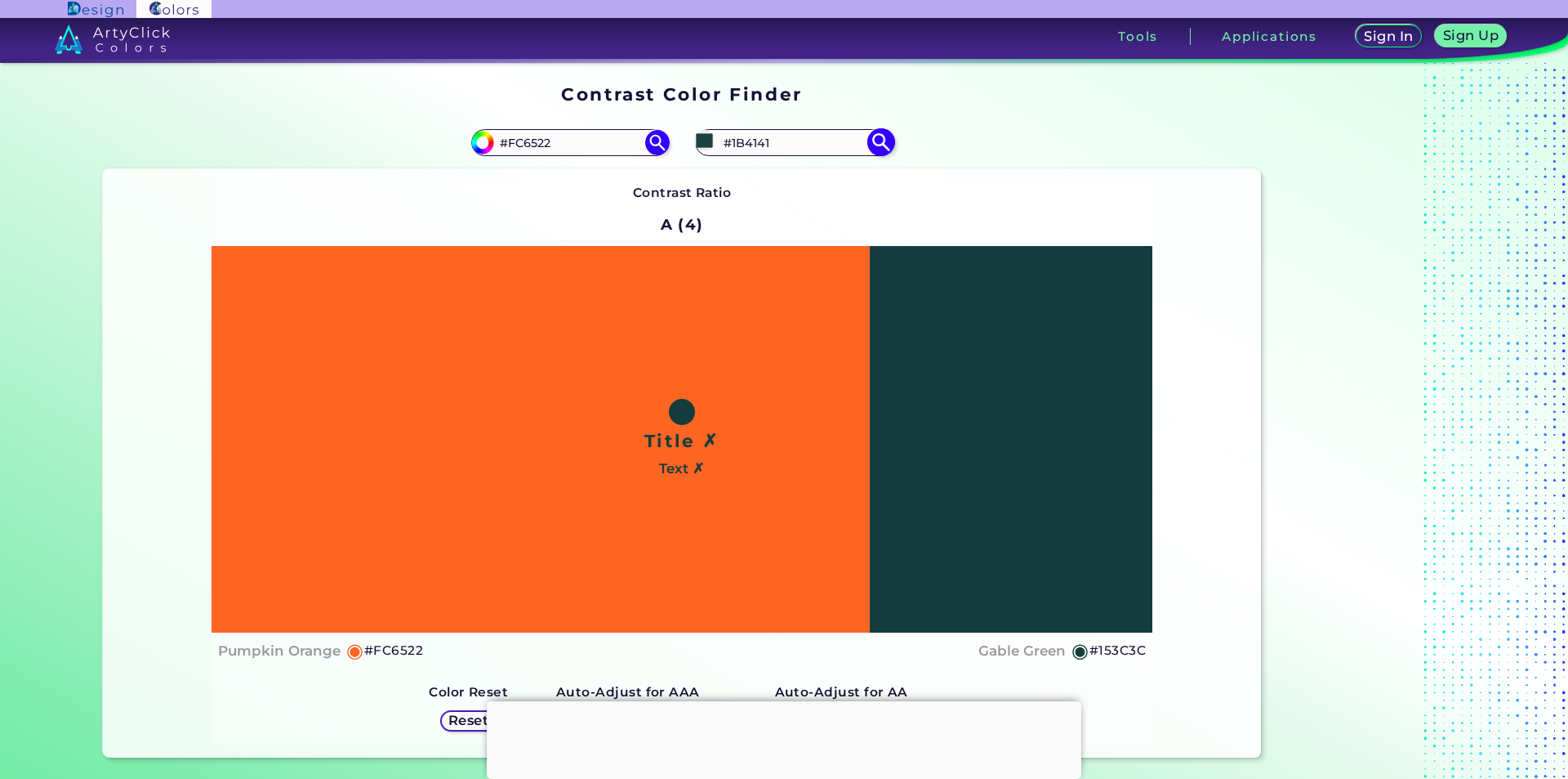
type input "#13393a"
type input "#13393A"
type input "#123a3b"
type input "#123A3B"
type input "#133e3f"
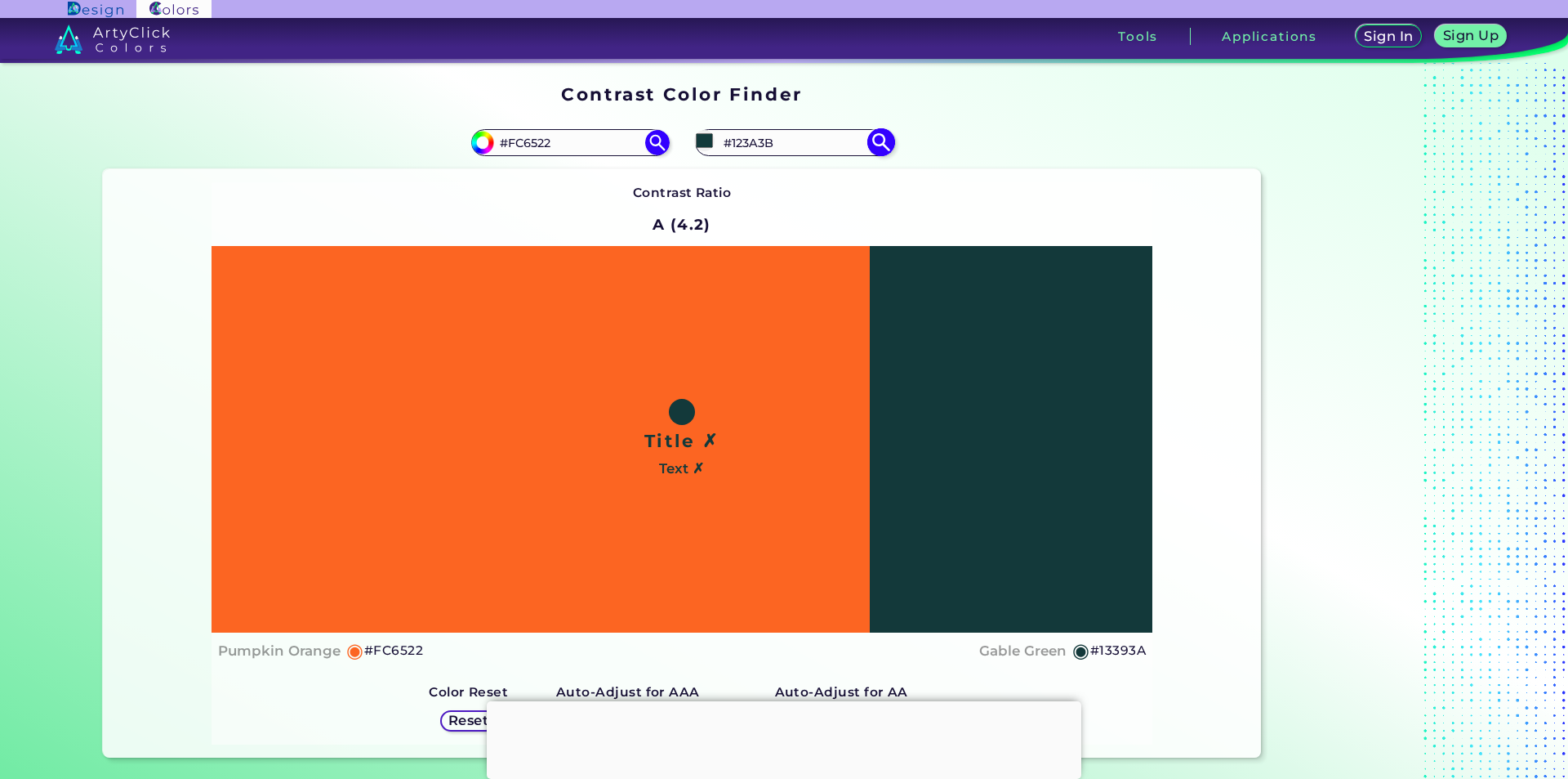
type input "#133E3F"
type input "#144243"
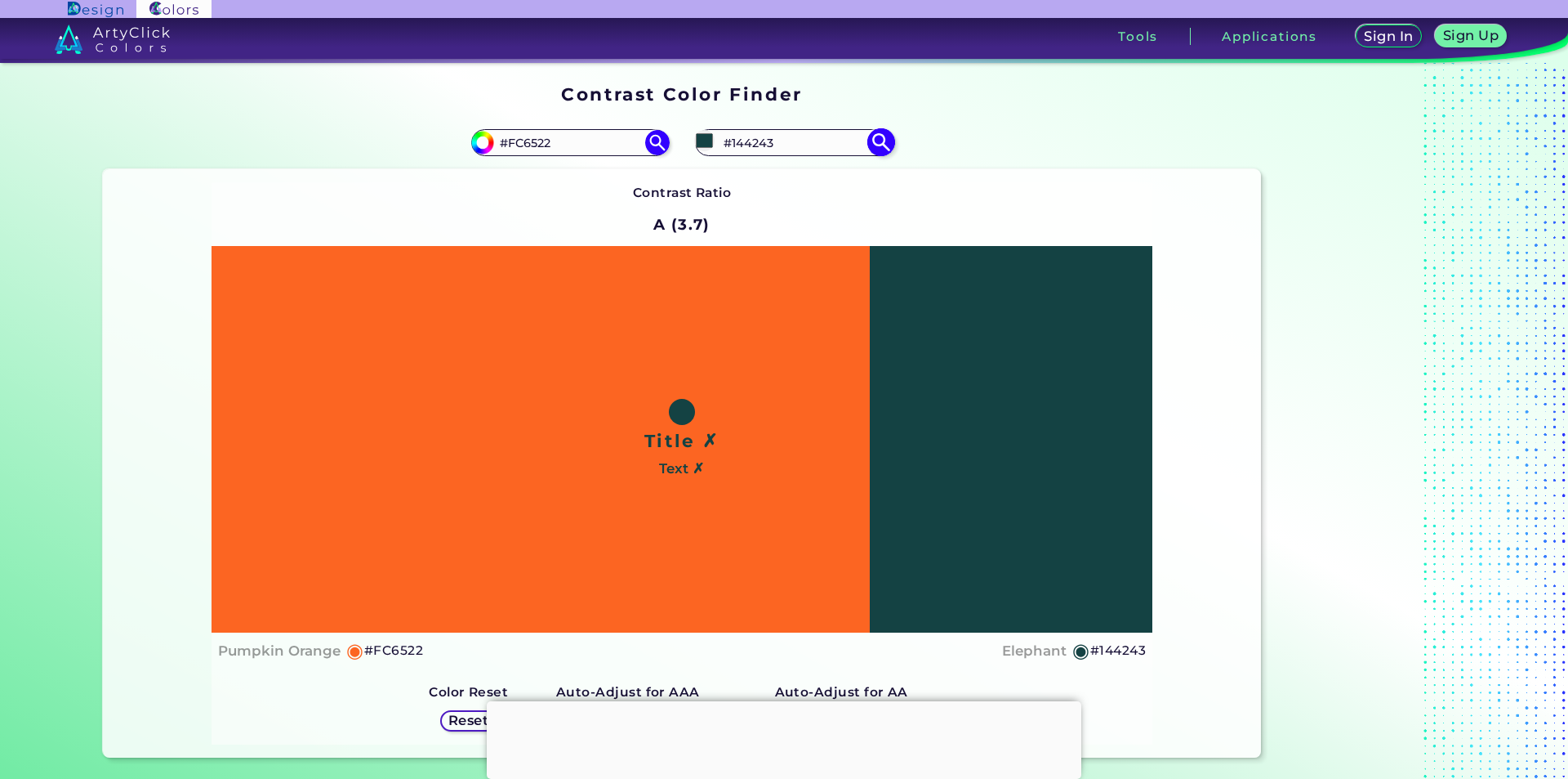
type input "#123f40"
type input "#123F40"
type input "#114040"
type input "#103c3d"
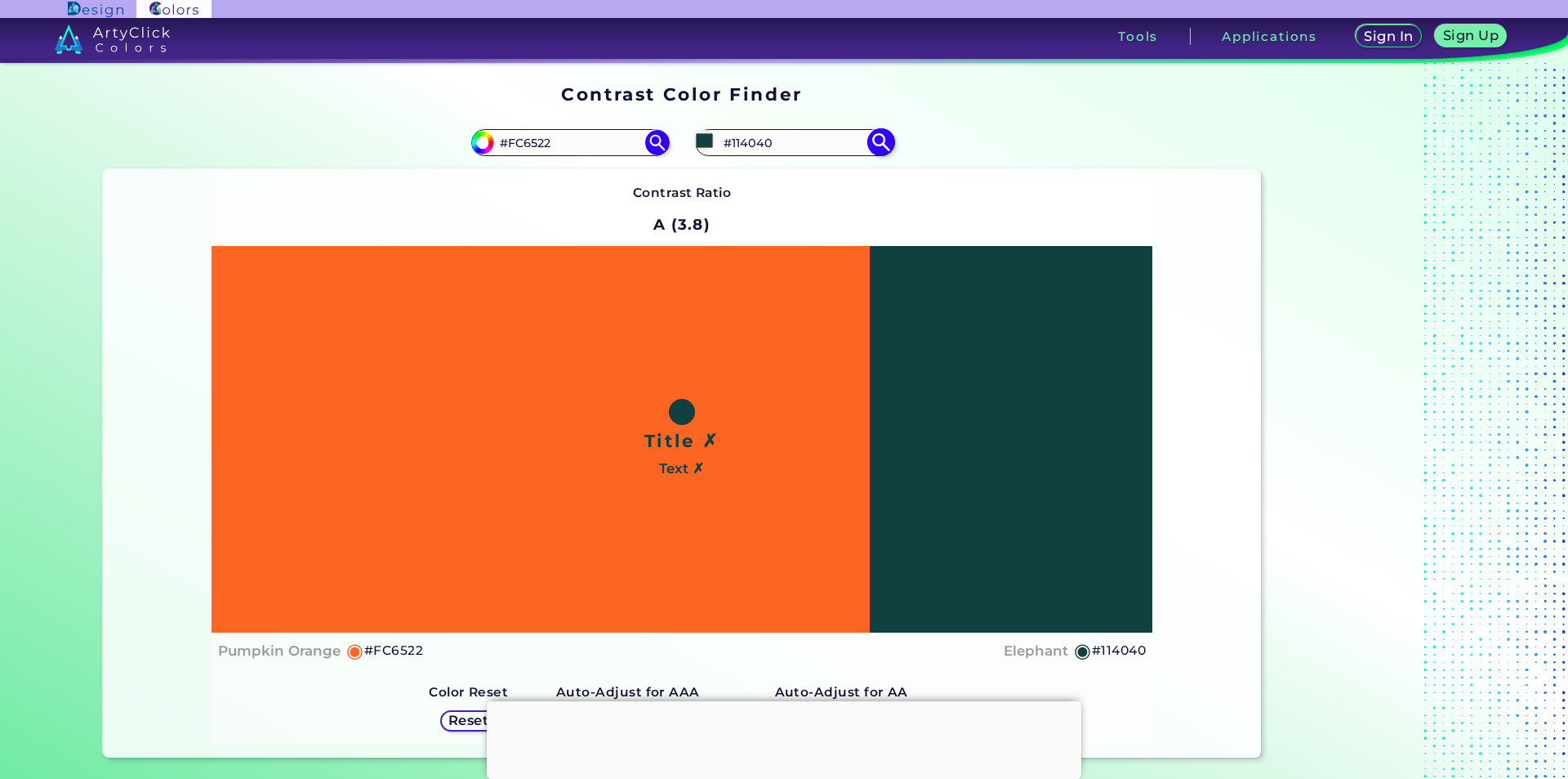
type input "#103C3D"
type input "#0f3d3e"
type input "#0F3D3E"
type input "#103c3d"
type input "#103C3D"
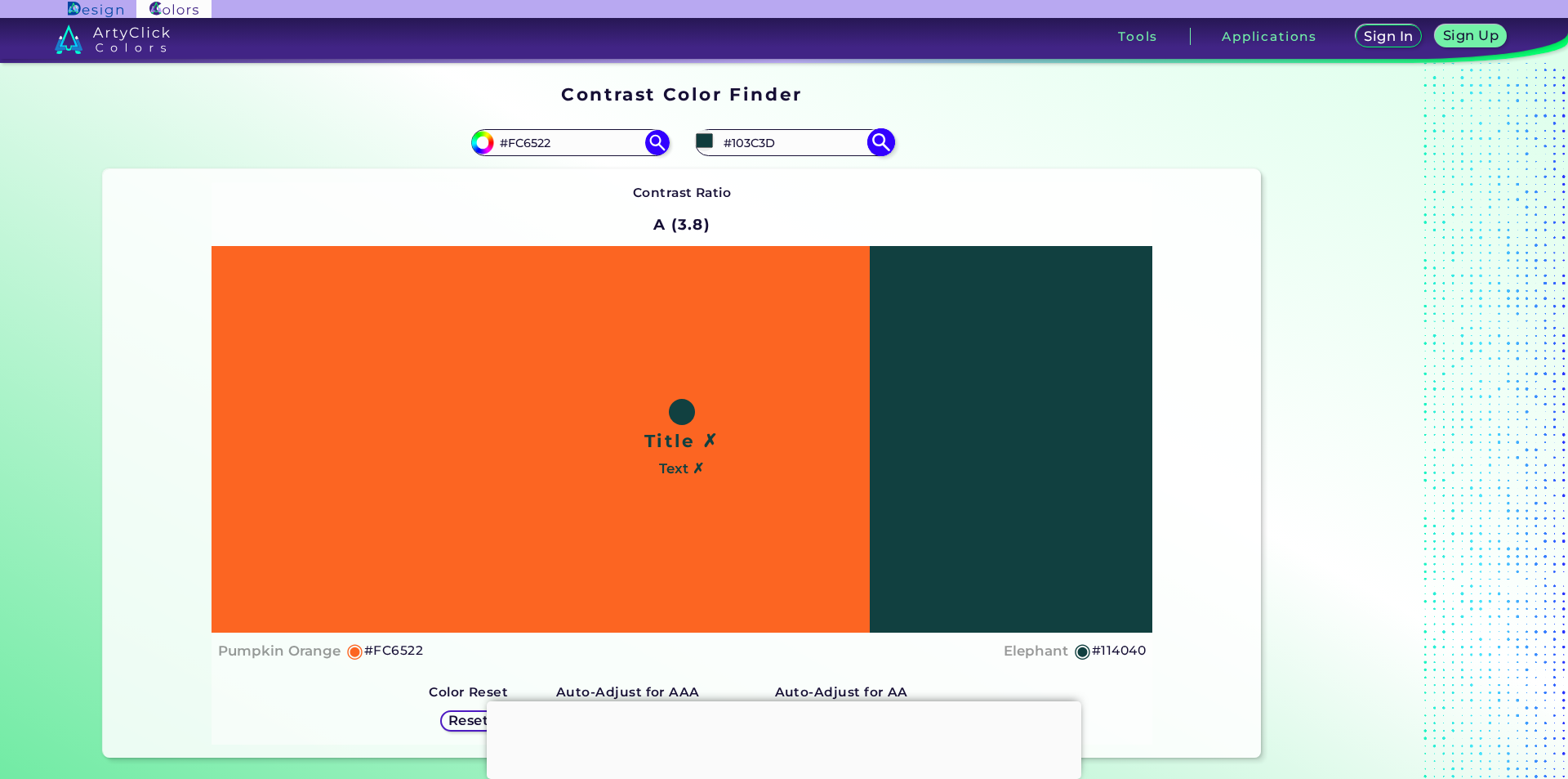
type input "#0e3939"
type input "#0E3939"
type input "#0d3536"
type input "#0D3536"
type input "#0c3536"
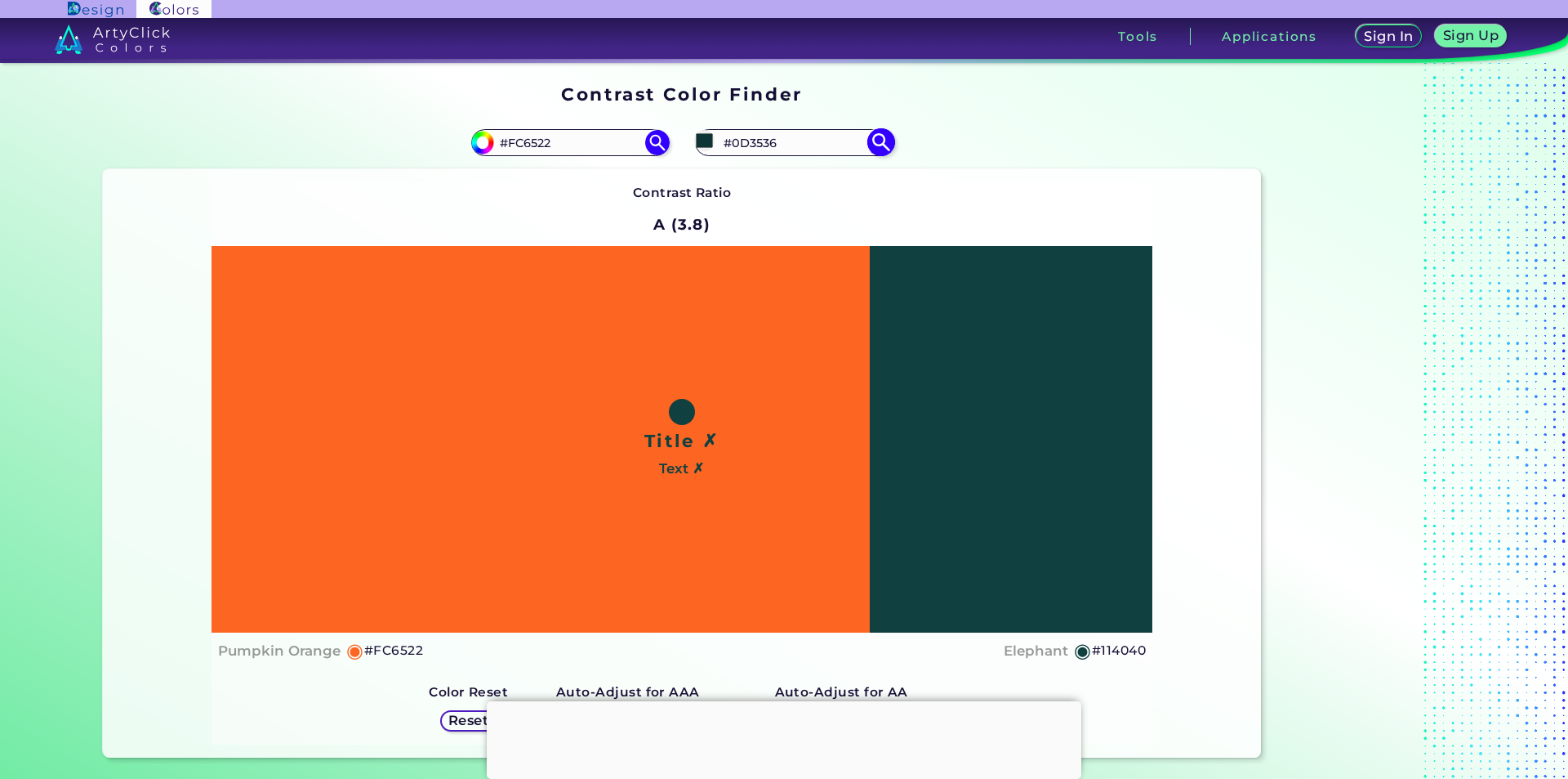
type input "#0C3536"
type input "#0b3132"
type input "#0B3132"
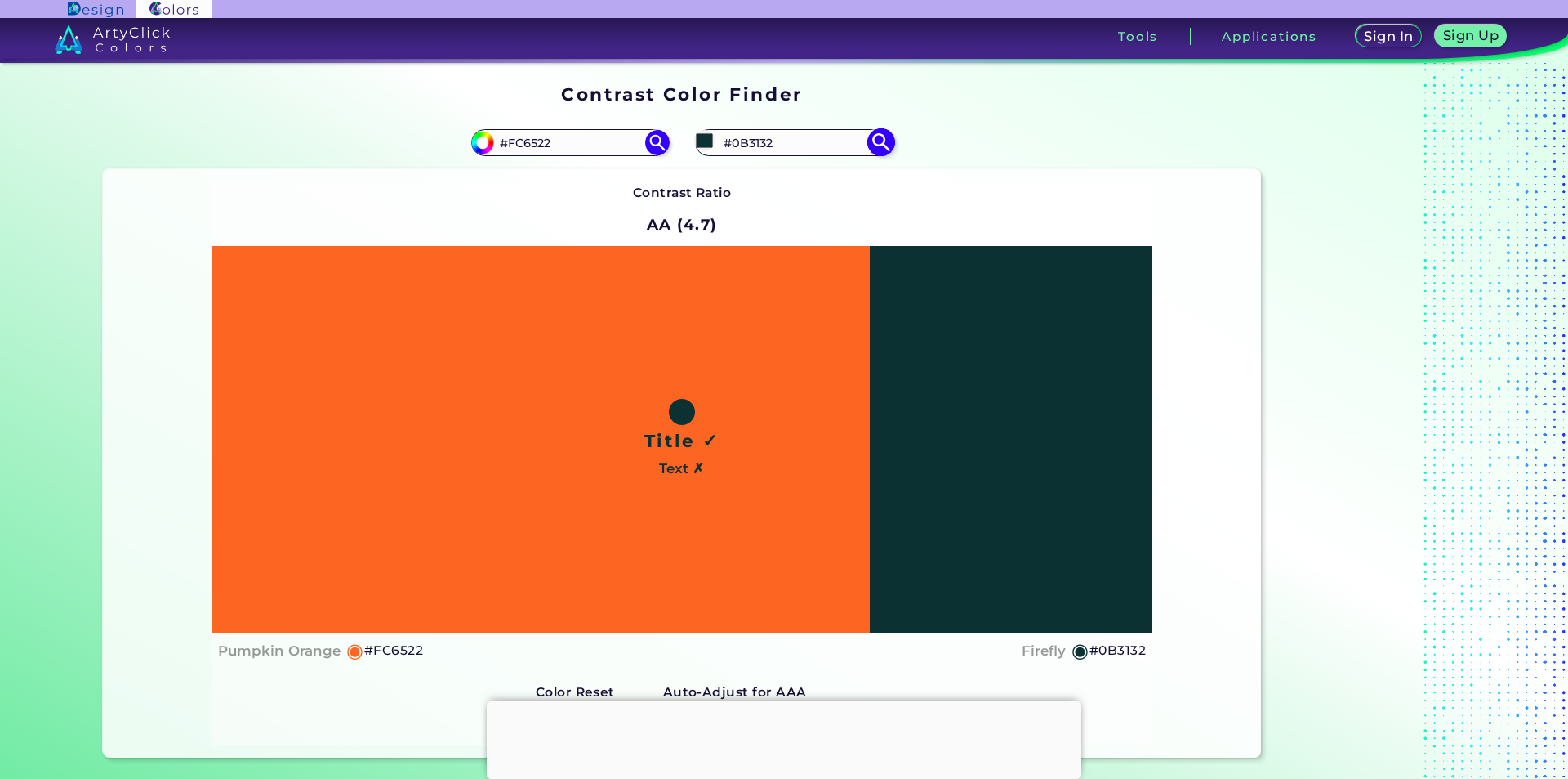
type input "#0a3233"
type input "#0A3233"
type input "#092f2f"
type input "#092F2F"
type input "#092e2f"
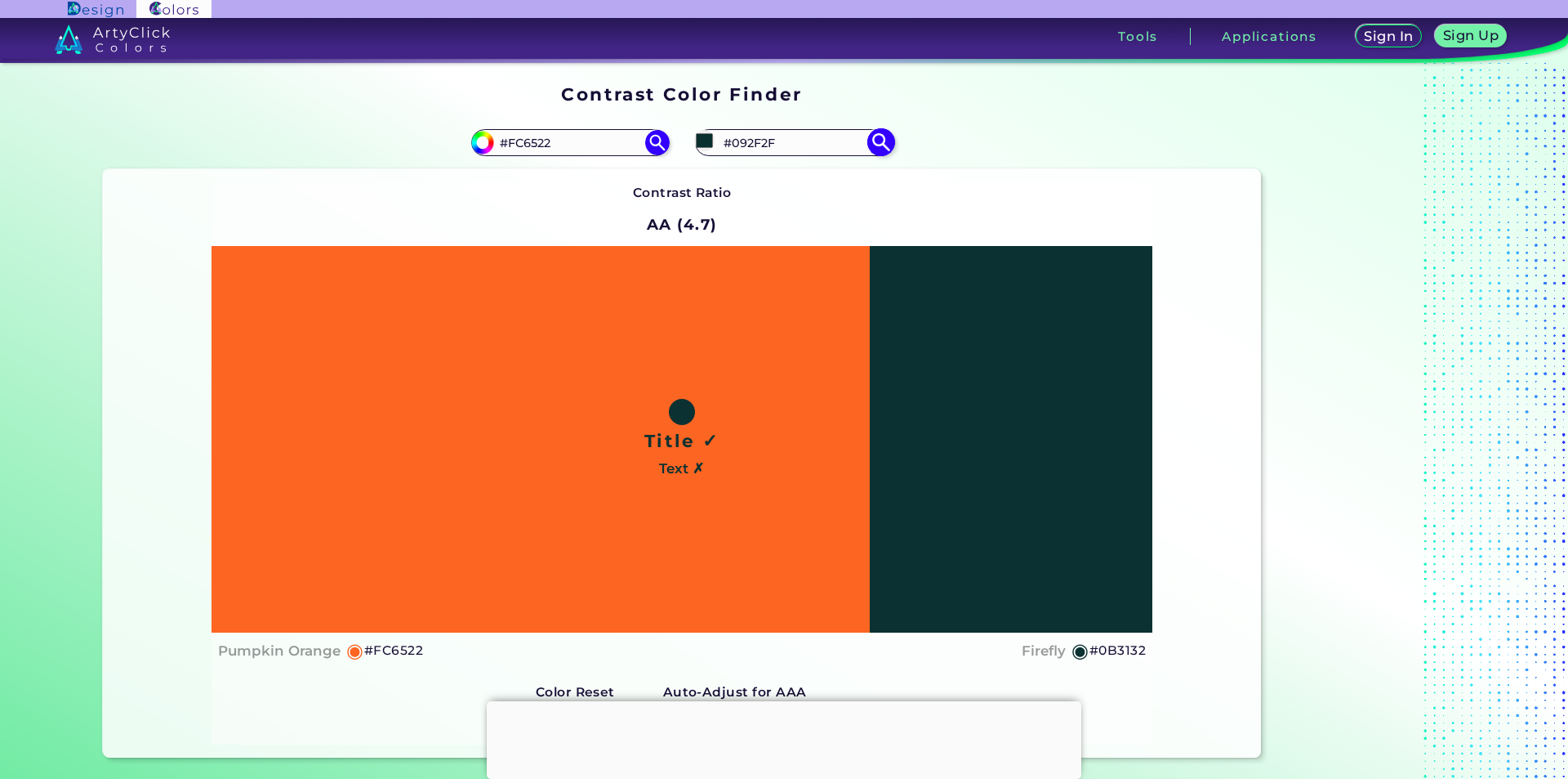
type input "#092E2F"
type input "#082f30"
type input "#082F30"
type input "#082b2b"
type input "#082B2B"
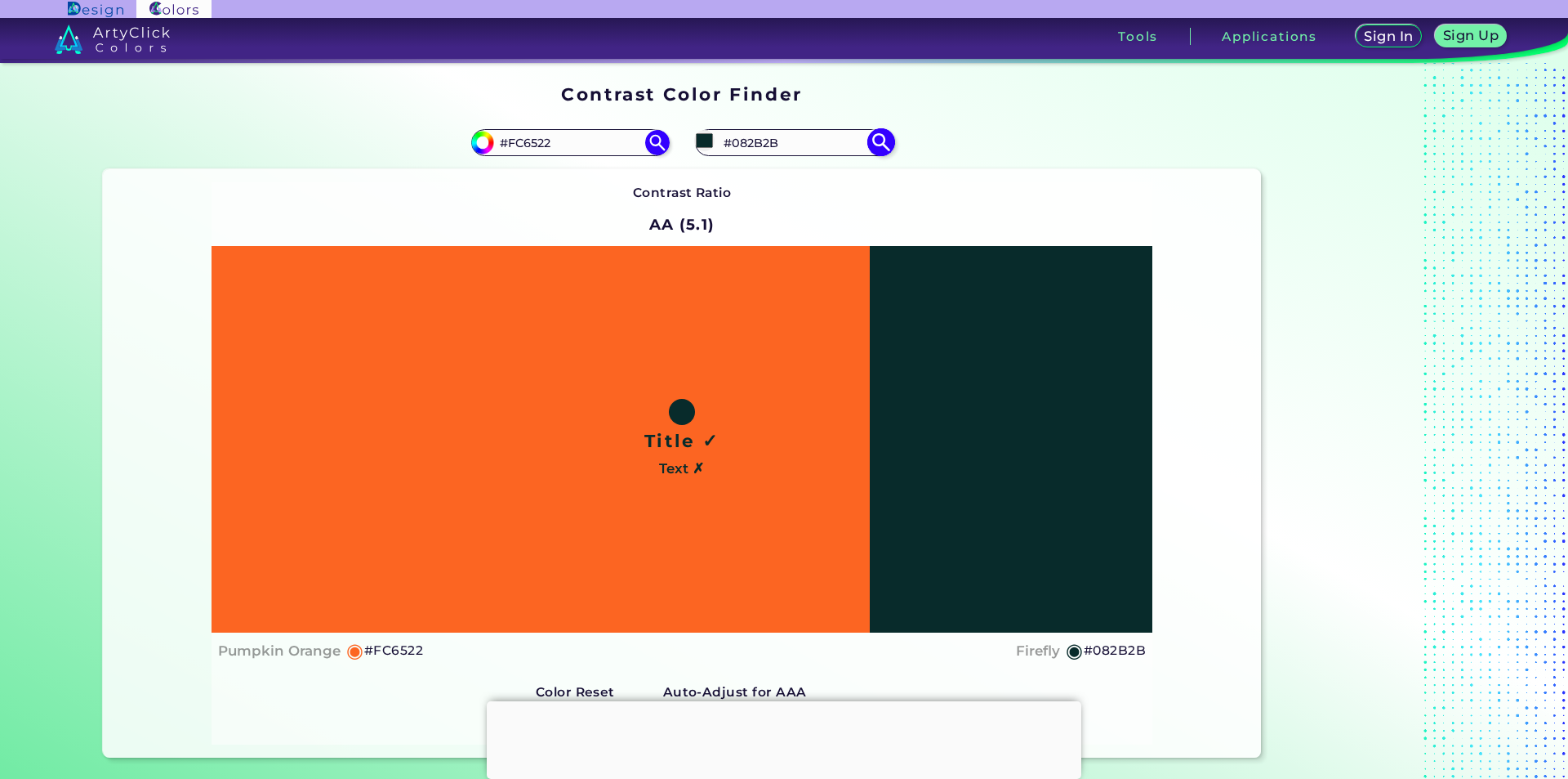
type input "#092a2a"
type input "#092A2A"
type input "#092a2a"
click at [793, 150] on input "#092A2A" at bounding box center [794, 142] width 152 height 22
